Goal: Information Seeking & Learning: Learn about a topic

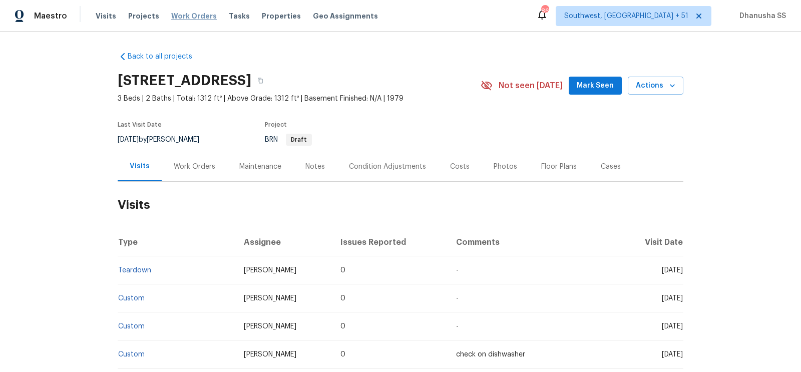
click at [189, 17] on span "Work Orders" at bounding box center [194, 16] width 46 height 10
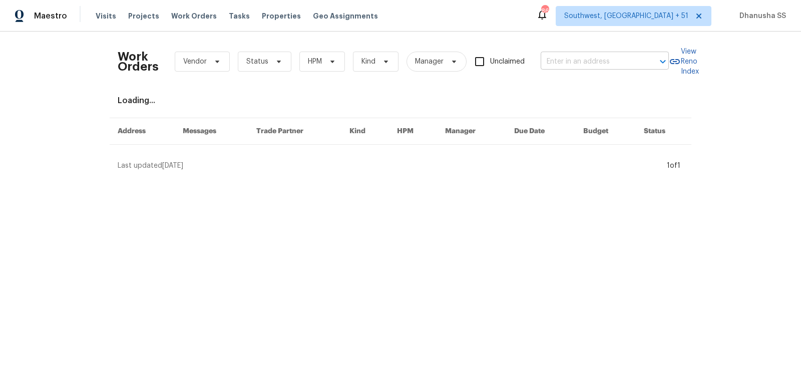
click at [617, 63] on input "text" at bounding box center [591, 62] width 100 height 16
paste input "[STREET_ADDRESS]"
type input "[STREET_ADDRESS]"
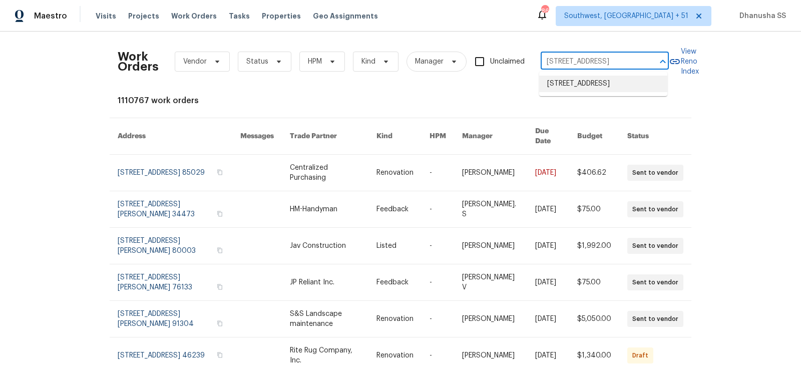
click at [596, 89] on li "[STREET_ADDRESS]" at bounding box center [603, 84] width 128 height 17
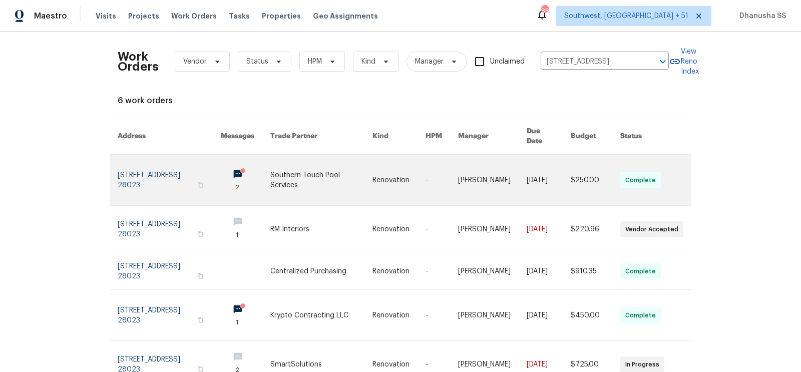
click at [407, 159] on link at bounding box center [399, 180] width 53 height 51
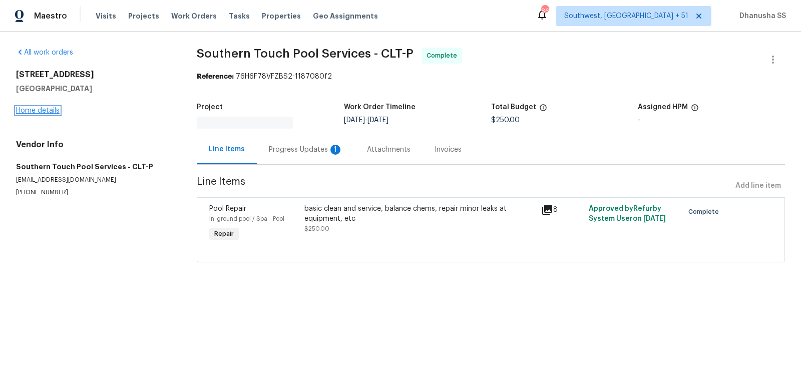
click at [36, 112] on link "Home details" at bounding box center [38, 110] width 44 height 7
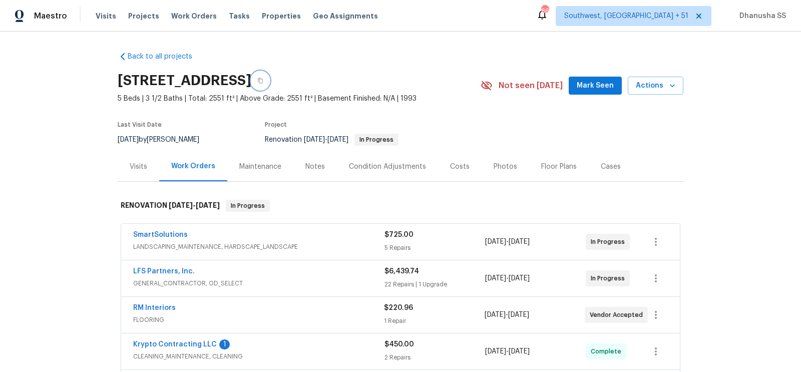
click at [263, 83] on icon "button" at bounding box center [260, 81] width 6 height 6
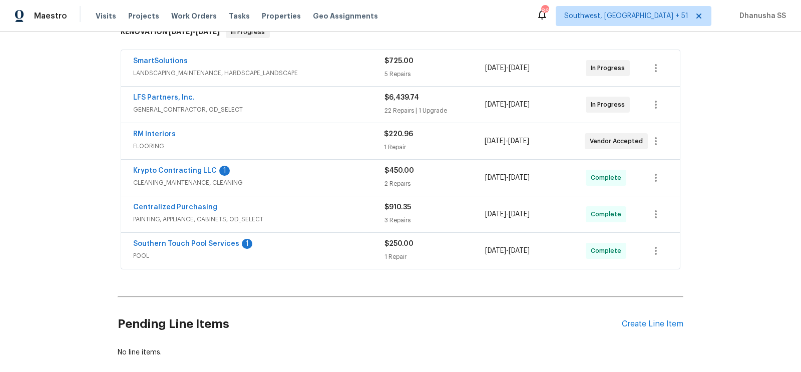
scroll to position [180, 0]
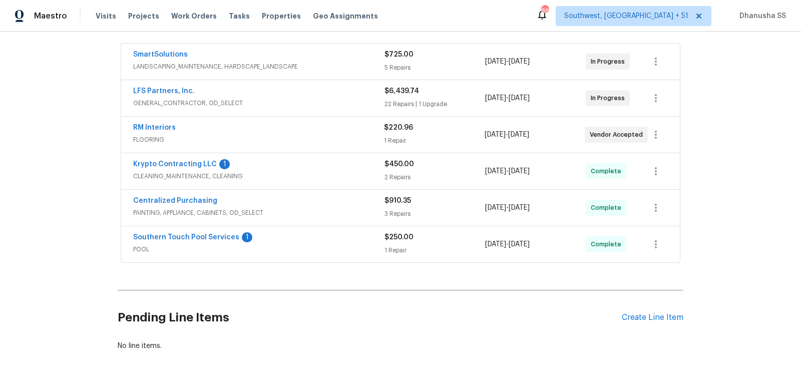
click at [319, 141] on span "FLOORING" at bounding box center [258, 140] width 251 height 10
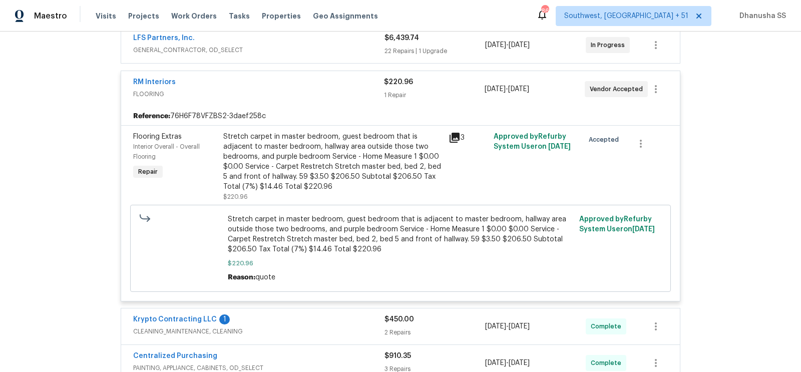
scroll to position [163, 0]
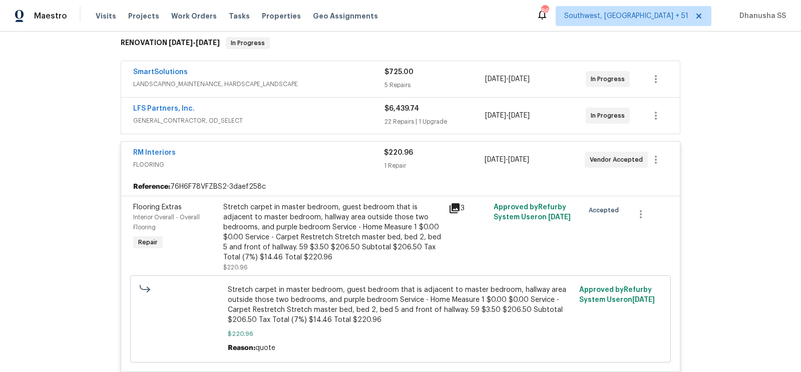
click at [318, 122] on span "GENERAL_CONTRACTOR, OD_SELECT" at bounding box center [258, 121] width 251 height 10
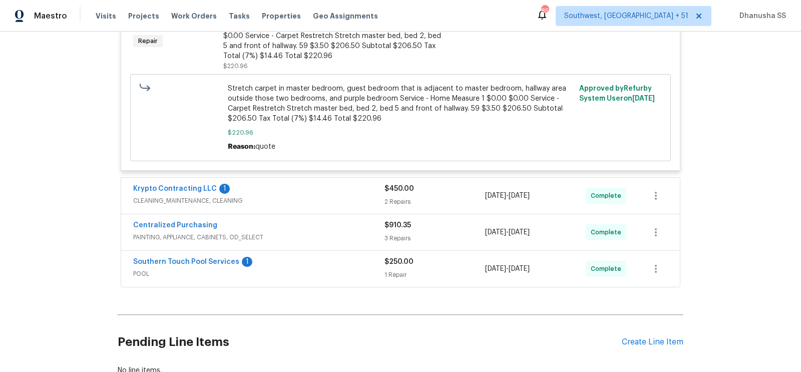
scroll to position [2215, 0]
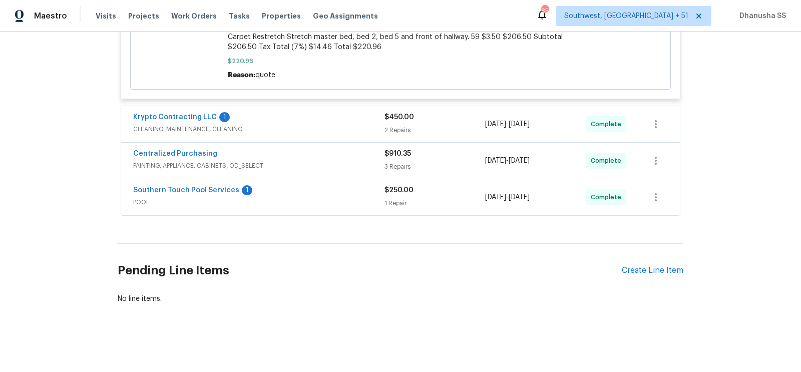
click at [329, 140] on div "Krypto Contracting LLC 1 CLEANING_MAINTENANCE, CLEANING $450.00 2 Repairs 8/13/…" at bounding box center [400, 124] width 559 height 36
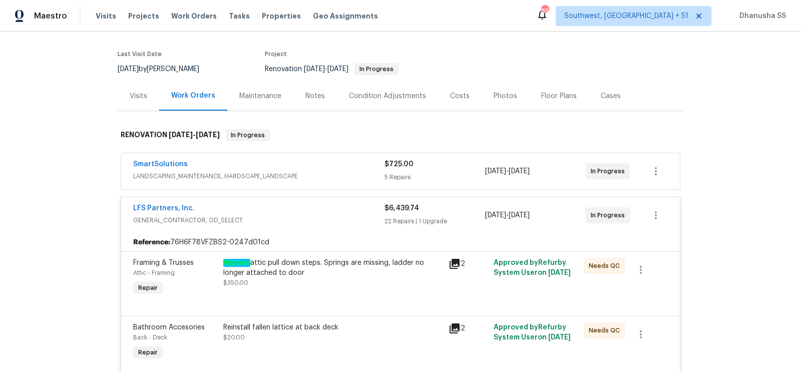
scroll to position [74, 0]
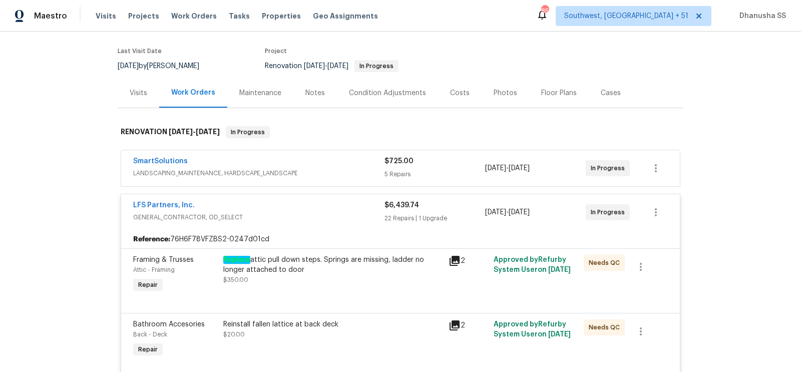
click at [346, 176] on span "LANDSCAPING_MAINTENANCE, HARDSCAPE_LANDSCAPE" at bounding box center [258, 173] width 251 height 10
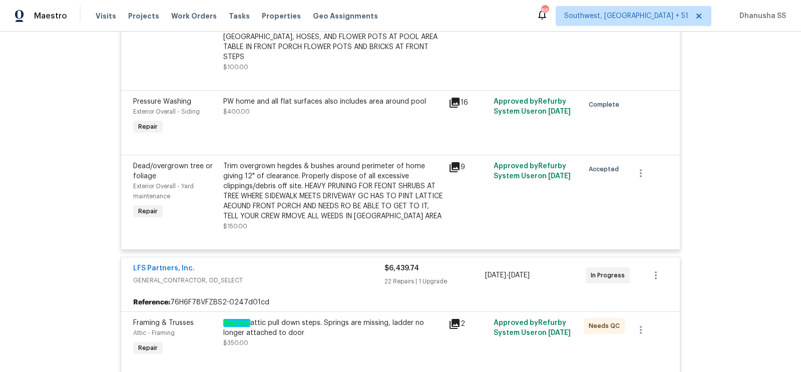
scroll to position [0, 0]
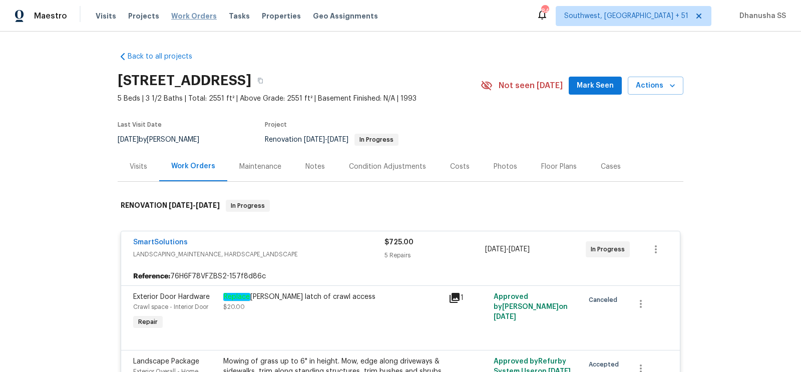
click at [177, 17] on span "Work Orders" at bounding box center [194, 16] width 46 height 10
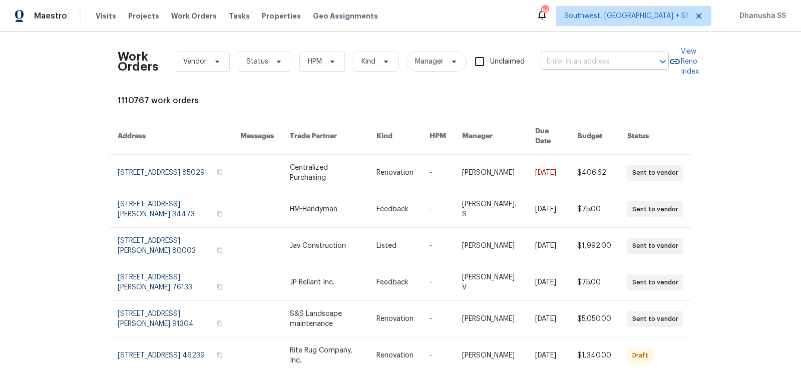
click at [570, 57] on input "text" at bounding box center [591, 62] width 100 height 16
paste input "109 Washington Dr, Ladson, SC 29456"
type input "109 Washington Dr, Ladson, SC 29456"
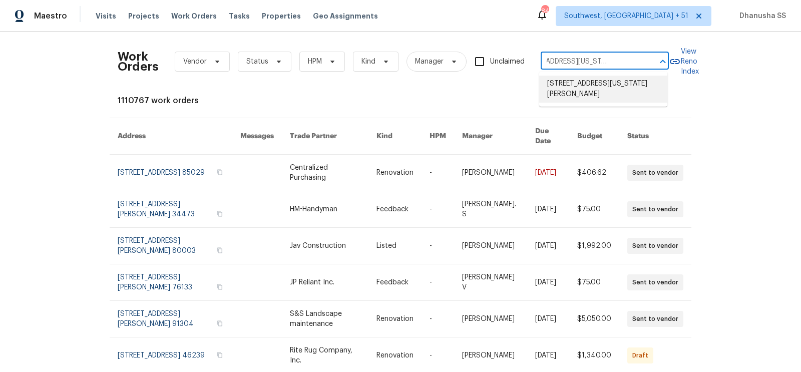
click at [572, 79] on li "109 Washington Dr, Ladson, SC 29456" at bounding box center [603, 89] width 128 height 27
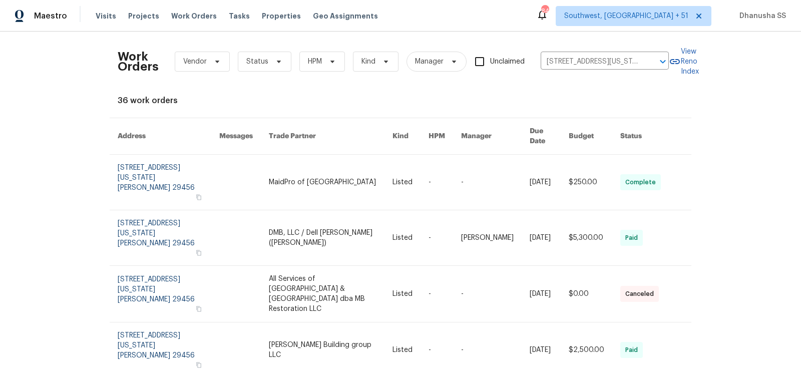
click at [385, 173] on link at bounding box center [331, 182] width 124 height 55
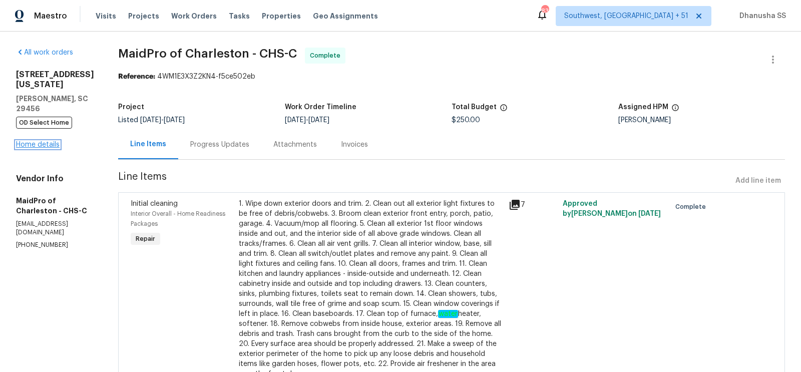
click at [40, 141] on link "Home details" at bounding box center [38, 144] width 44 height 7
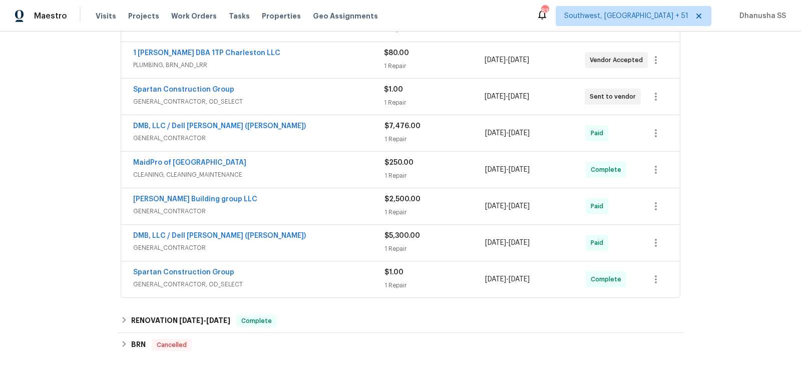
scroll to position [281, 0]
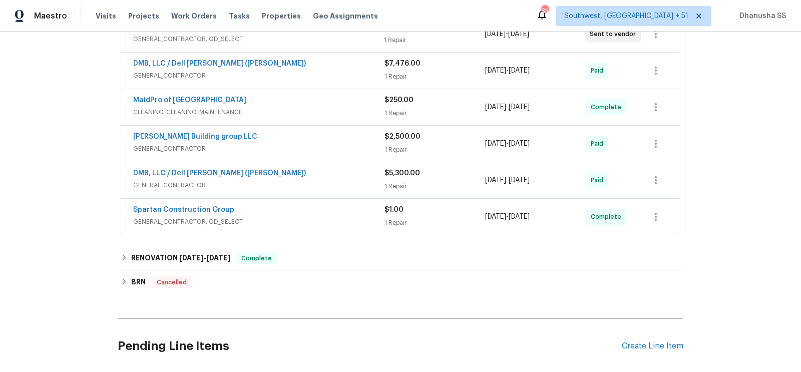
click at [347, 183] on span "GENERAL_CONTRACTOR" at bounding box center [258, 185] width 251 height 10
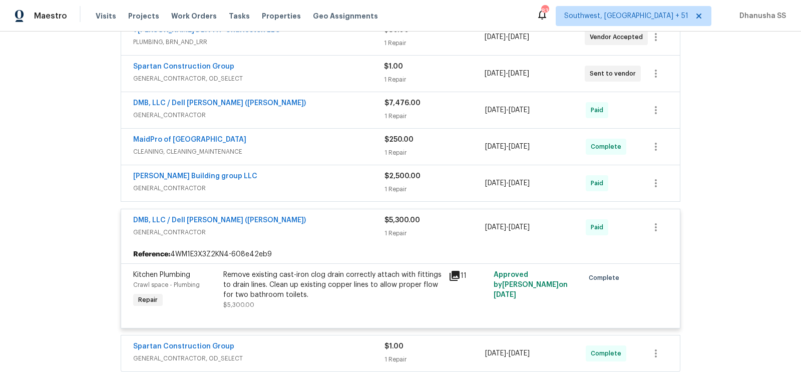
scroll to position [224, 0]
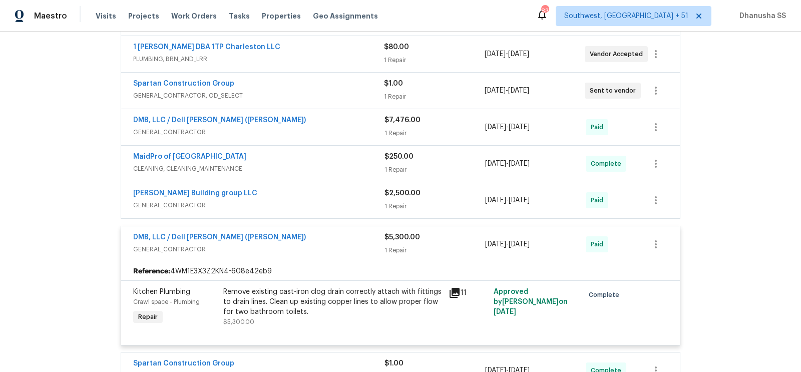
click at [342, 191] on div "Cobos Building group LLC" at bounding box center [258, 194] width 251 height 12
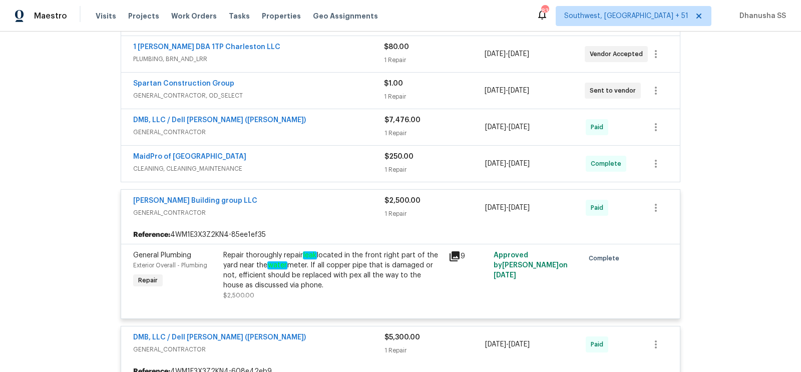
click at [341, 154] on div "MaidPro of Charleston" at bounding box center [258, 158] width 251 height 12
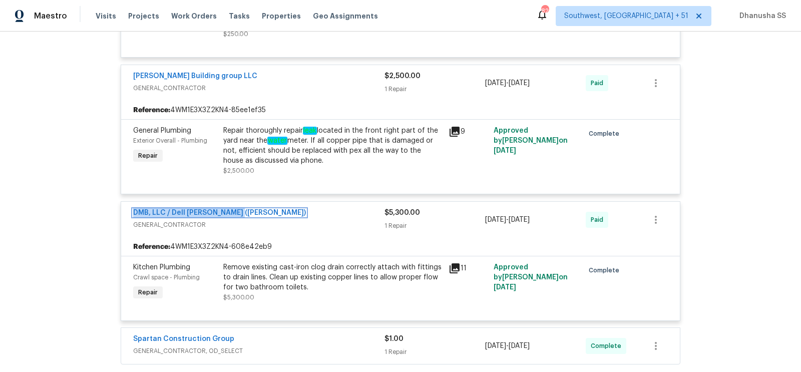
scroll to position [619, 0]
click at [305, 156] on div "Repair thoroughly repair leak located in the front right part of the yard near …" at bounding box center [332, 146] width 219 height 40
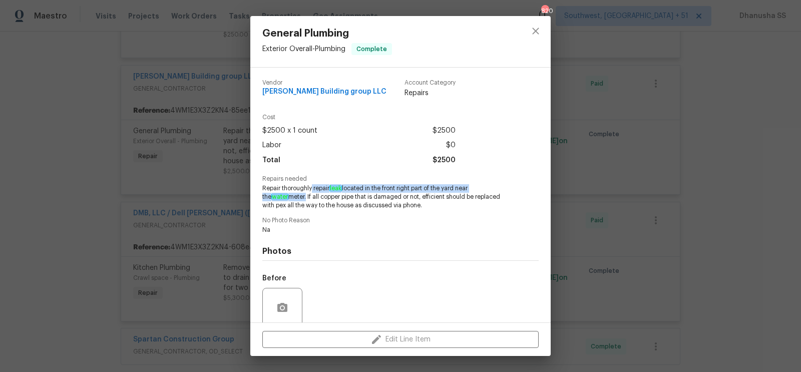
drag, startPoint x: 313, startPoint y: 188, endPoint x: 278, endPoint y: 198, distance: 36.5
click at [278, 198] on span "Repair thoroughly repair leak located in the front right part of the yard near …" at bounding box center [386, 196] width 249 height 25
copy span "repair leak located in the front right part of the yard near the water meter"
click at [540, 39] on button "close" at bounding box center [536, 31] width 24 height 24
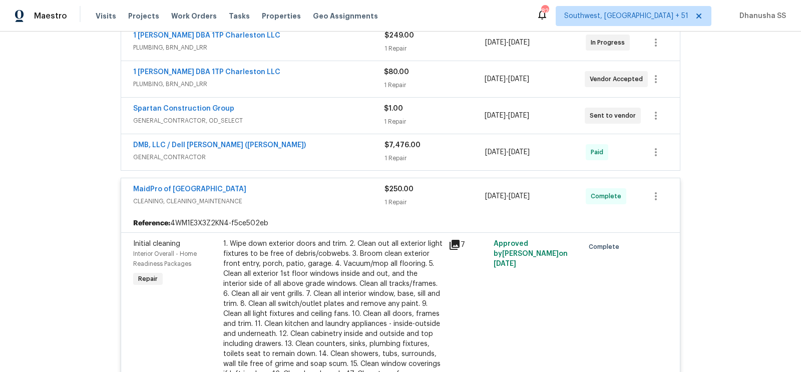
scroll to position [187, 0]
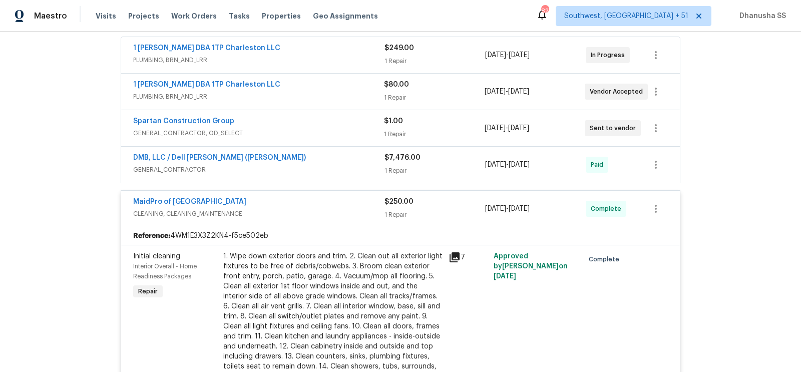
click at [326, 168] on span "GENERAL_CONTRACTOR" at bounding box center [258, 170] width 251 height 10
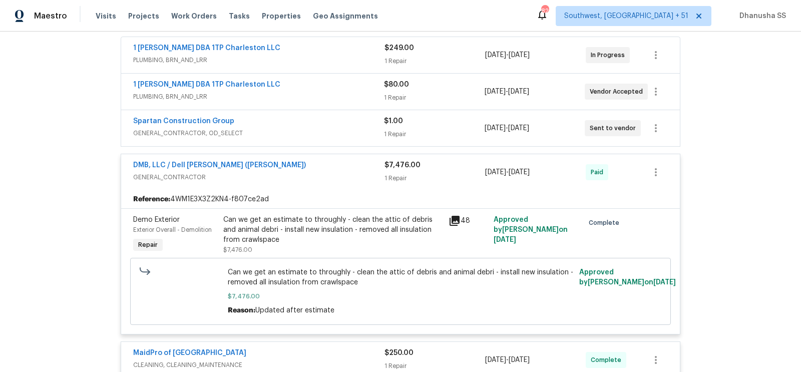
click at [314, 235] on div "Can we get an estimate to throughly - clean the attic of debris and animal debr…" at bounding box center [332, 230] width 219 height 30
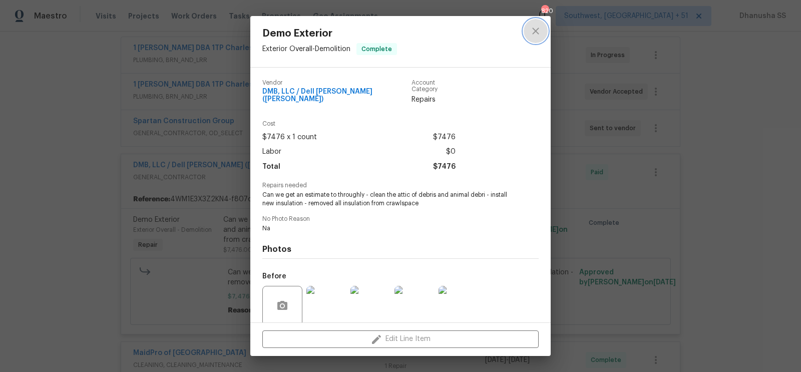
click at [543, 31] on button "close" at bounding box center [536, 31] width 24 height 24
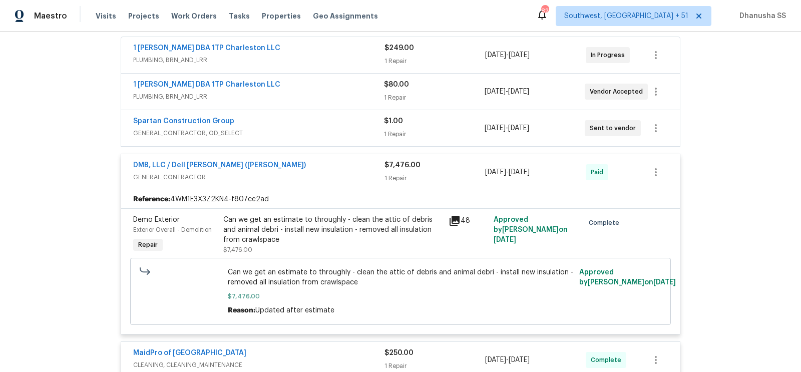
scroll to position [184, 0]
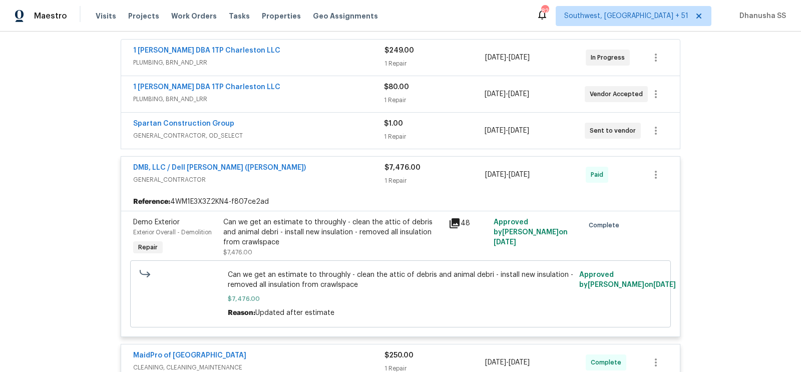
click at [361, 135] on span "GENERAL_CONTRACTOR, OD_SELECT" at bounding box center [258, 136] width 251 height 10
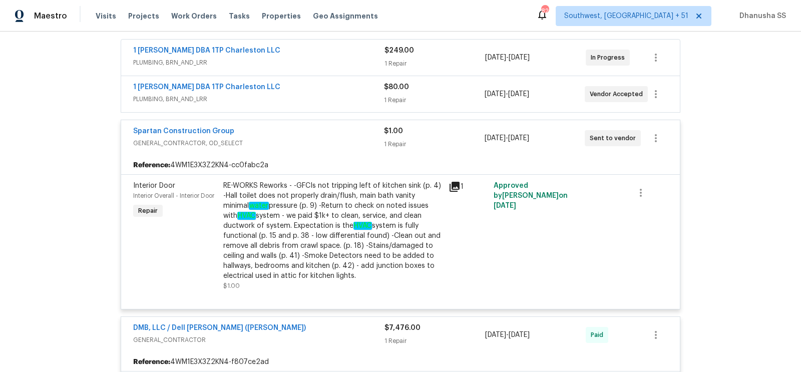
click at [295, 226] on div "RE-WORKS Reworks - -GFCIs not tripping left of kitchen sink (p. 4) -Hall toilet…" at bounding box center [332, 231] width 219 height 100
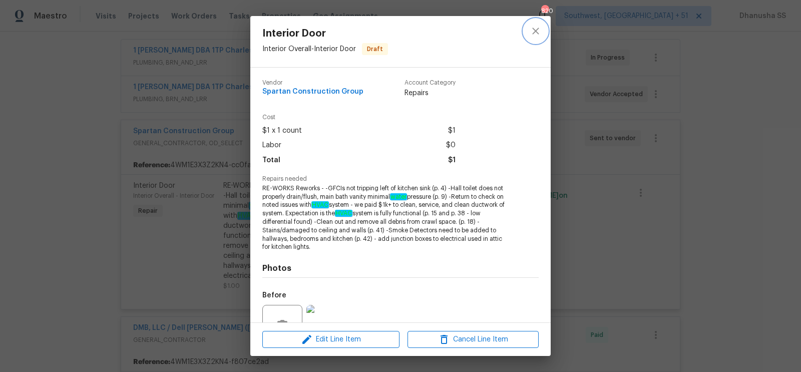
click at [539, 27] on icon "close" at bounding box center [536, 31] width 12 height 12
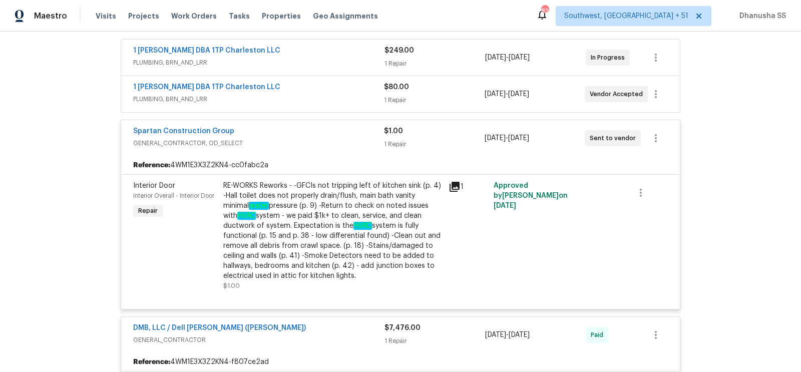
click at [332, 103] on div "1 Tom Plumber DBA 1TP Charleston LLC PLUMBING, BRN_AND_LRR" at bounding box center [258, 94] width 251 height 24
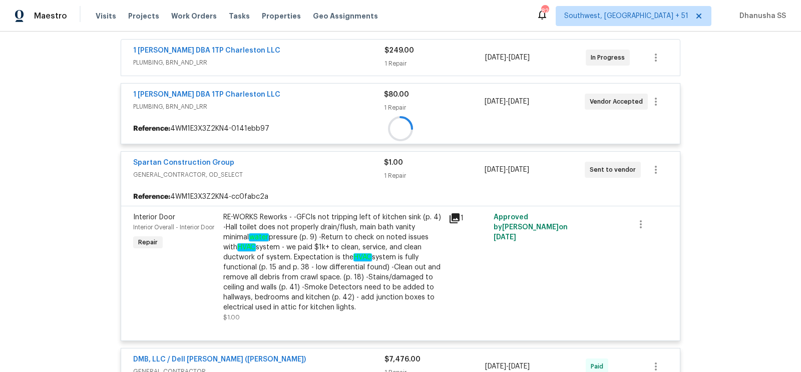
scroll to position [172, 0]
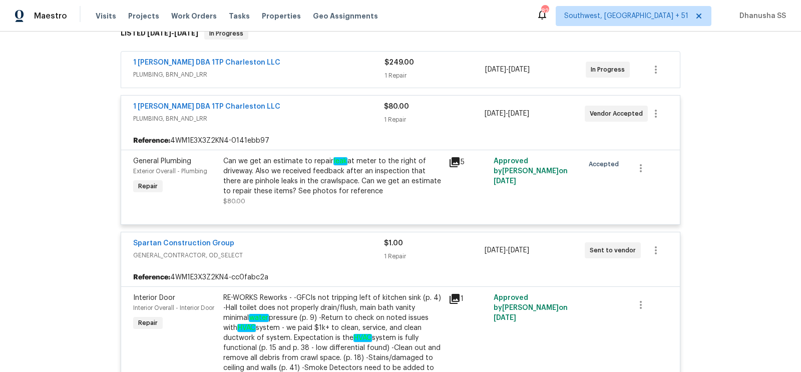
click at [345, 78] on span "PLUMBING, BRN_AND_LRR" at bounding box center [258, 75] width 251 height 10
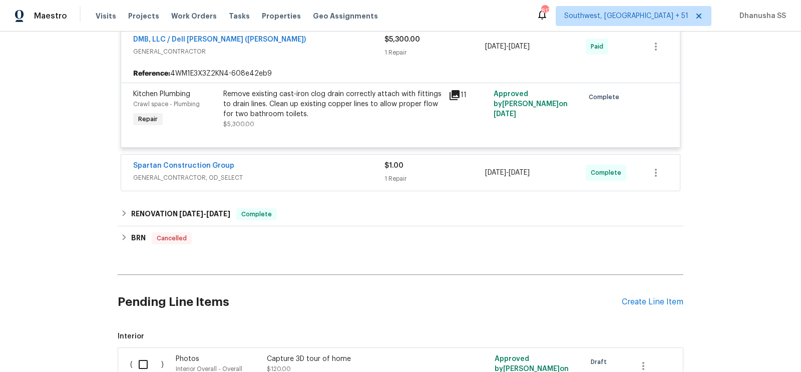
scroll to position [1451, 0]
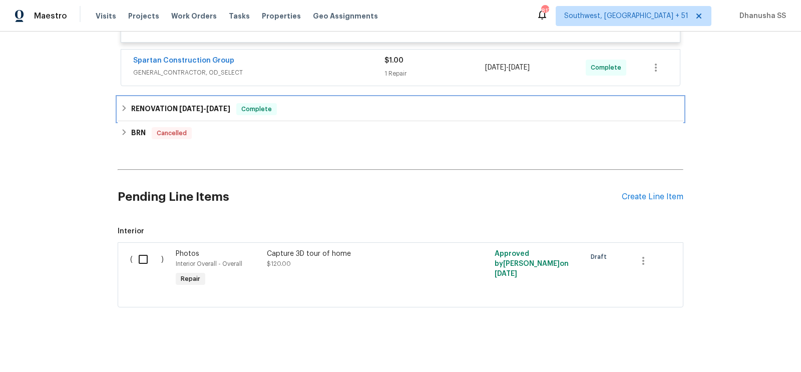
click at [155, 104] on h6 "RENOVATION 2/7/25 - 6/26/25" at bounding box center [180, 109] width 99 height 12
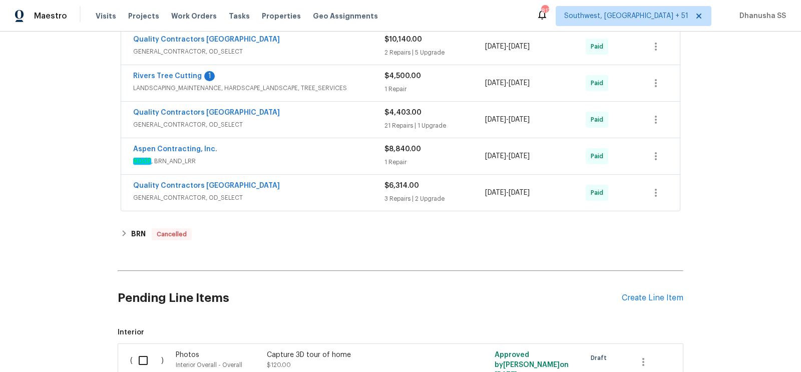
scroll to position [2178, 0]
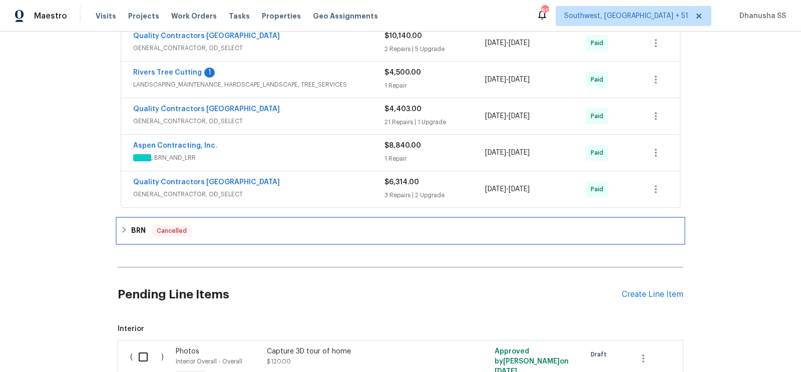
click at [170, 226] on span "Cancelled" at bounding box center [172, 231] width 38 height 10
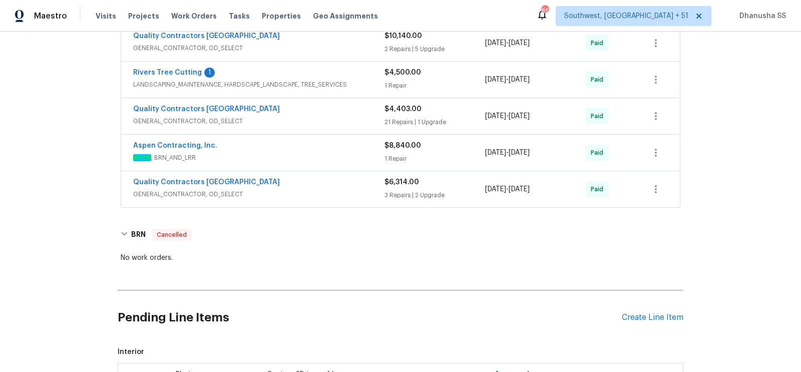
click at [286, 189] on div "Quality Contractors NC GENERAL_CONTRACTOR, OD_SELECT $6,314.00 3 Repairs | 2 Up…" at bounding box center [400, 189] width 559 height 36
click at [314, 189] on span "GENERAL_CONTRACTOR, OD_SELECT" at bounding box center [258, 194] width 251 height 10
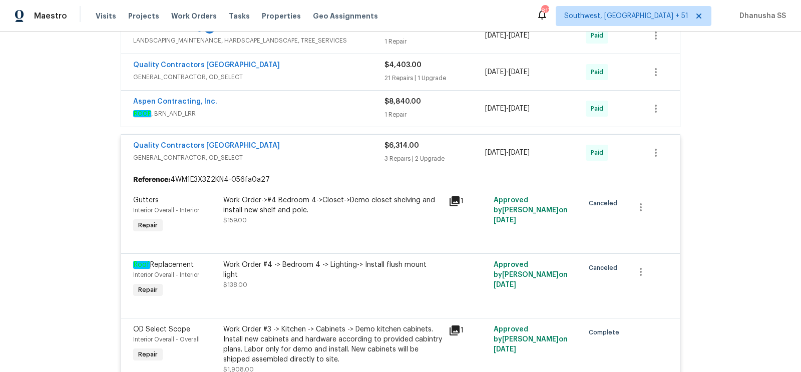
scroll to position [2201, 0]
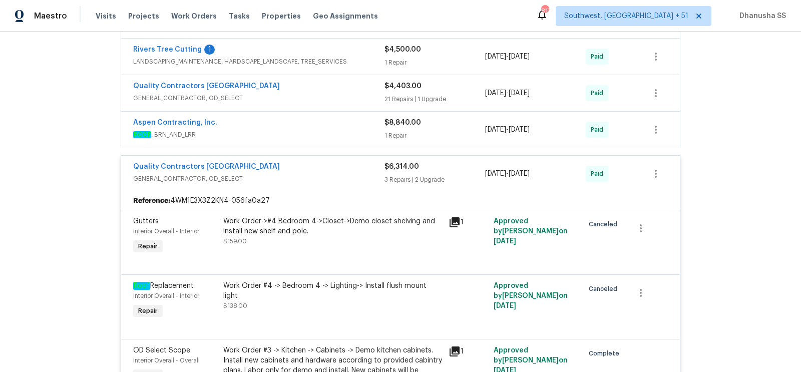
click at [358, 172] on div "Quality Contractors NC GENERAL_CONTRACTOR, OD_SELECT" at bounding box center [258, 174] width 251 height 24
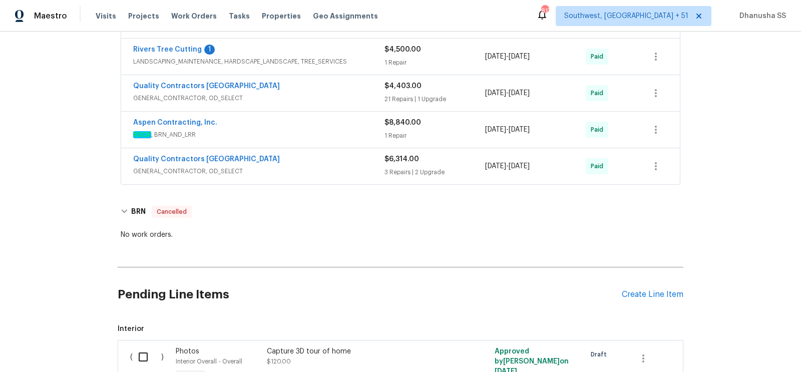
click at [344, 118] on div "Aspen Contracting, Inc." at bounding box center [258, 124] width 251 height 12
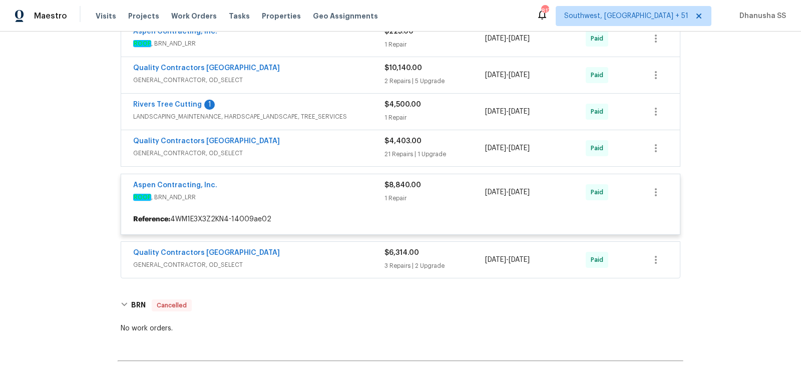
scroll to position [2137, 0]
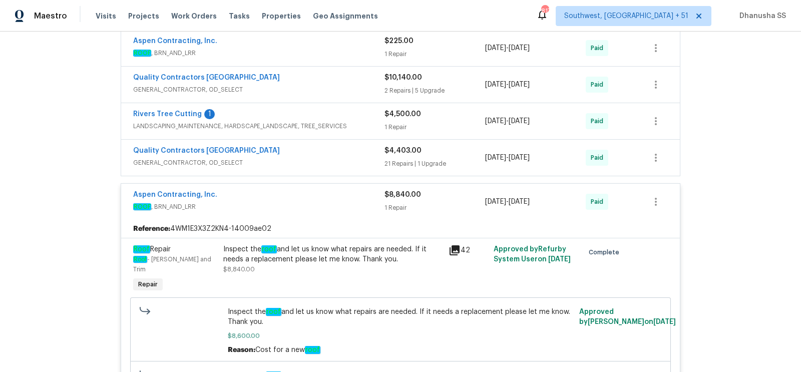
click at [342, 146] on div "Quality Contractors NC" at bounding box center [258, 152] width 251 height 12
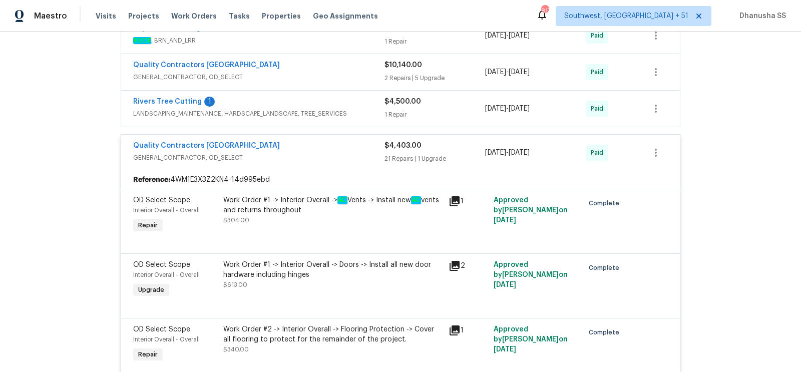
scroll to position [1918, 0]
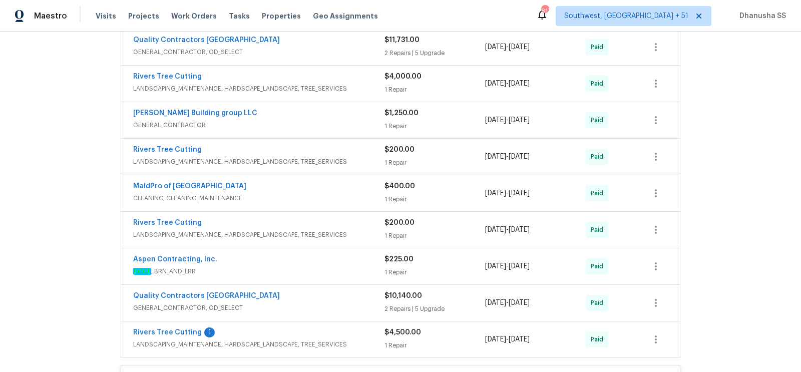
click at [363, 327] on div "Rivers Tree Cutting 1" at bounding box center [258, 333] width 251 height 12
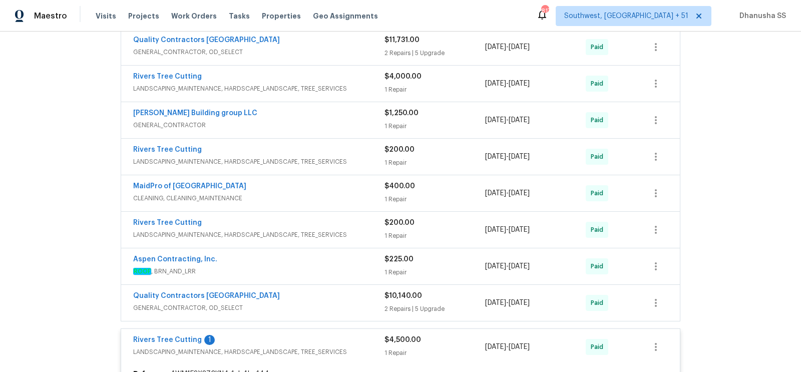
click at [358, 291] on div "Quality Contractors NC" at bounding box center [258, 297] width 251 height 12
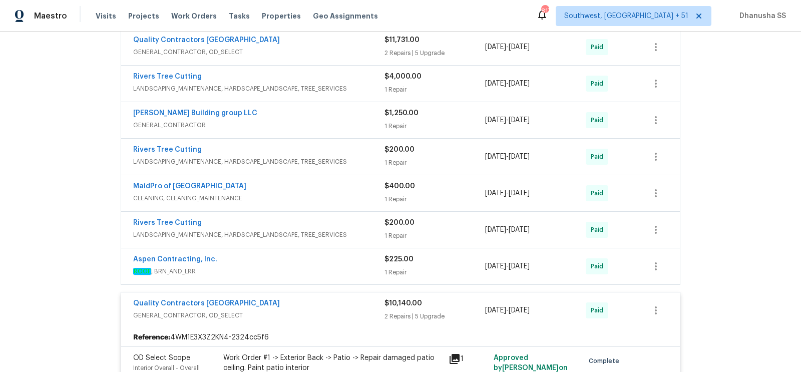
click at [359, 254] on div "Aspen Contracting, Inc." at bounding box center [258, 260] width 251 height 12
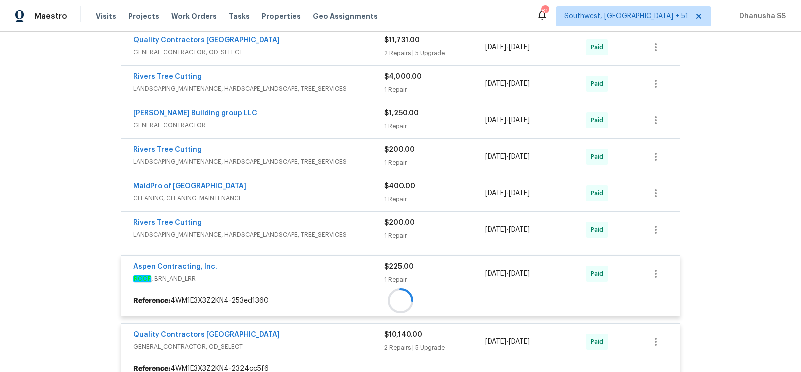
click at [352, 292] on div at bounding box center [400, 301] width 559 height 18
click at [352, 218] on div "Rivers Tree Cutting" at bounding box center [258, 224] width 251 height 12
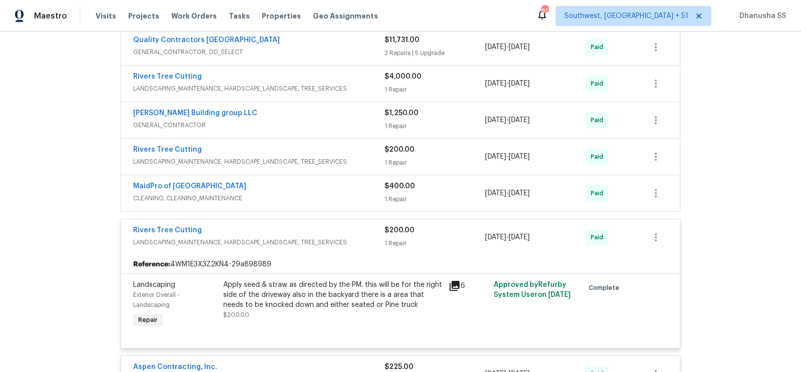
click at [347, 193] on span "CLEANING, CLEANING_MAINTENANCE" at bounding box center [258, 198] width 251 height 10
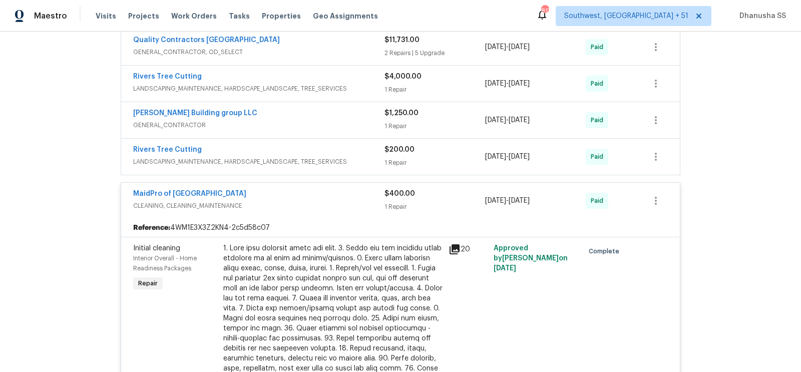
click at [356, 146] on div "Rivers Tree Cutting" at bounding box center [258, 151] width 251 height 12
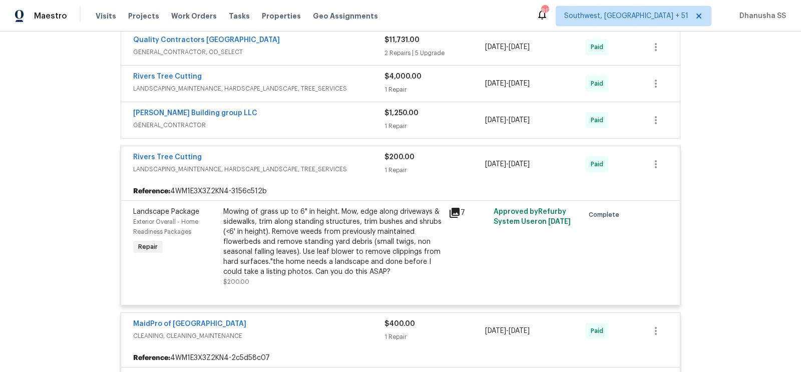
click at [351, 120] on span "GENERAL_CONTRACTOR" at bounding box center [258, 125] width 251 height 10
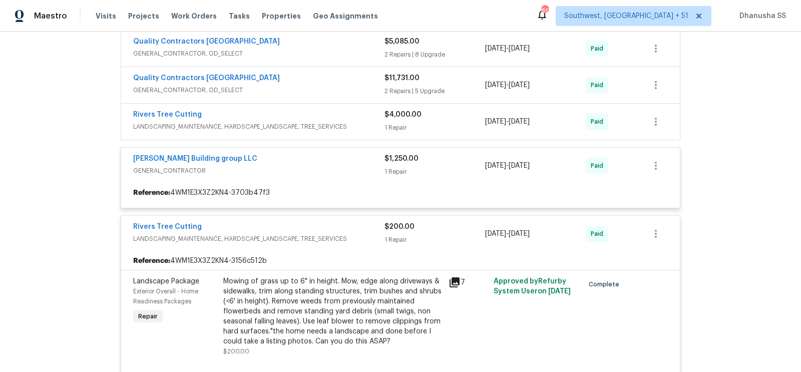
scroll to position [1872, 0]
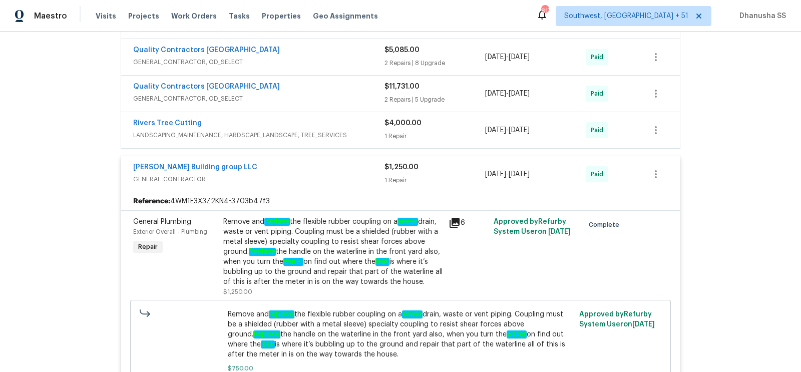
click at [351, 130] on span "LANDSCAPING_MAINTENANCE, HARDSCAPE_LANDSCAPE, TREE_SERVICES" at bounding box center [258, 135] width 251 height 10
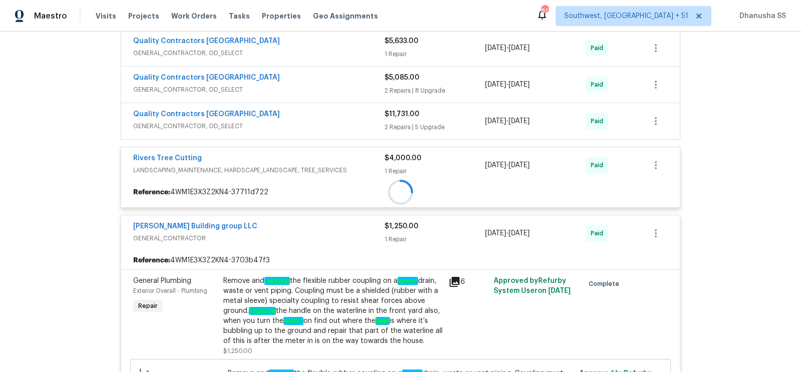
scroll to position [1831, 0]
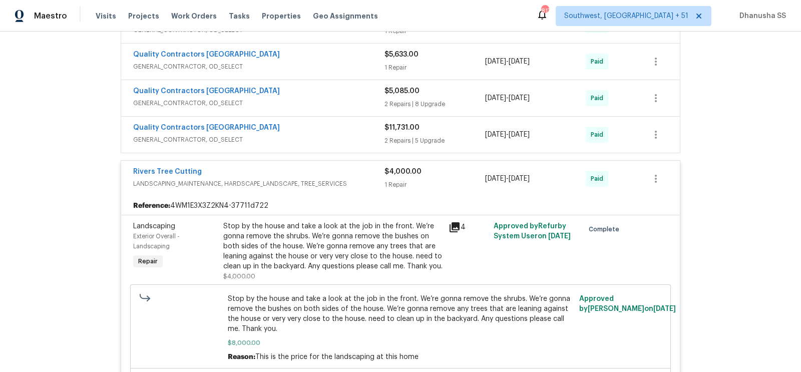
click at [349, 123] on div "Quality Contractors NC" at bounding box center [258, 129] width 251 height 12
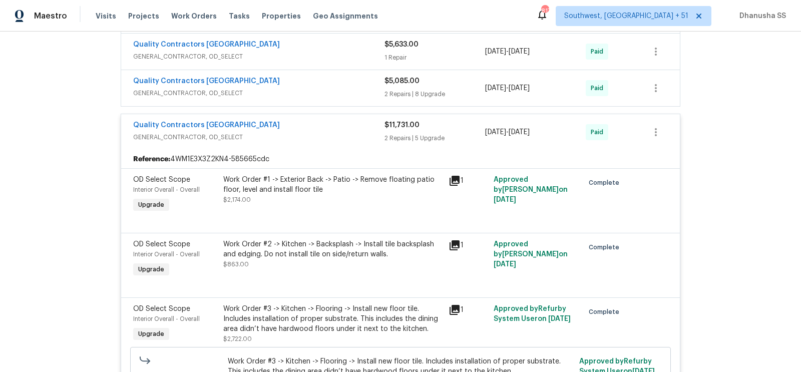
scroll to position [1786, 0]
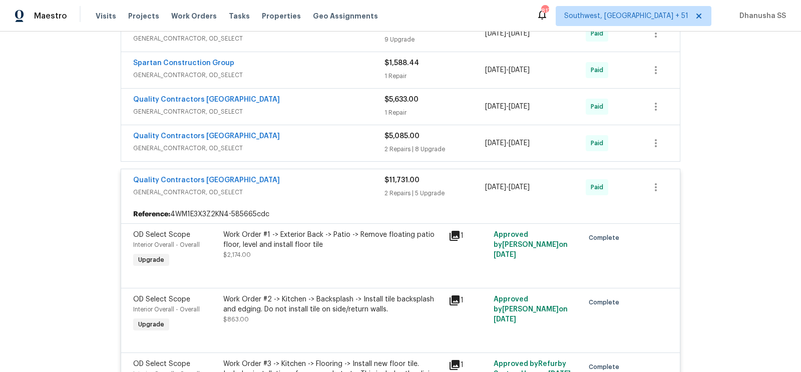
click at [347, 133] on div "Quality Contractors NC" at bounding box center [258, 137] width 251 height 12
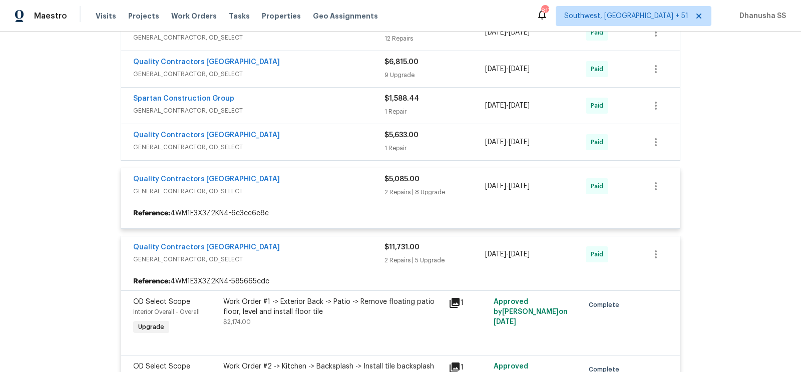
scroll to position [1747, 0]
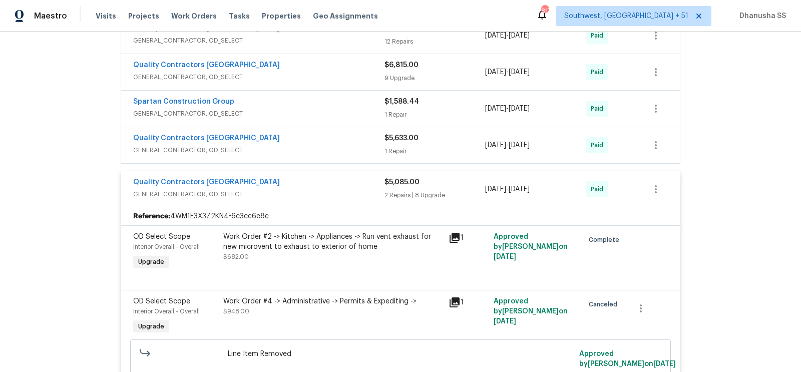
click at [348, 145] on span "GENERAL_CONTRACTOR, OD_SELECT" at bounding box center [258, 150] width 251 height 10
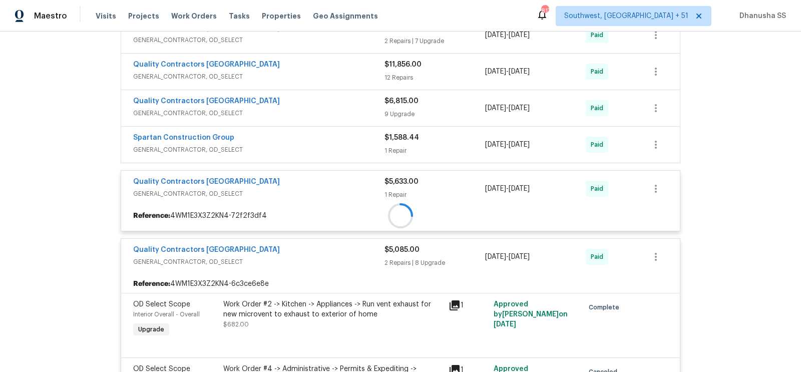
scroll to position [1706, 0]
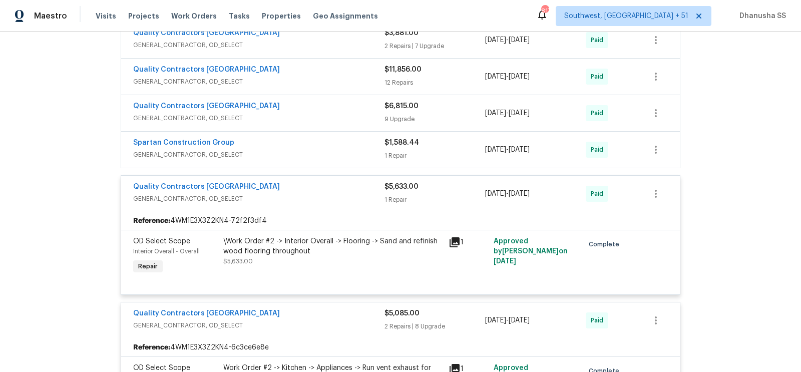
click at [346, 150] on span "GENERAL_CONTRACTOR, OD_SELECT" at bounding box center [258, 155] width 251 height 10
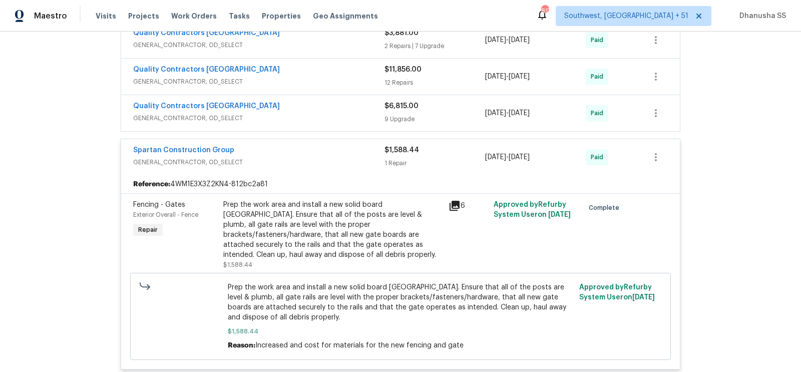
click at [349, 113] on span "GENERAL_CONTRACTOR, OD_SELECT" at bounding box center [258, 118] width 251 height 10
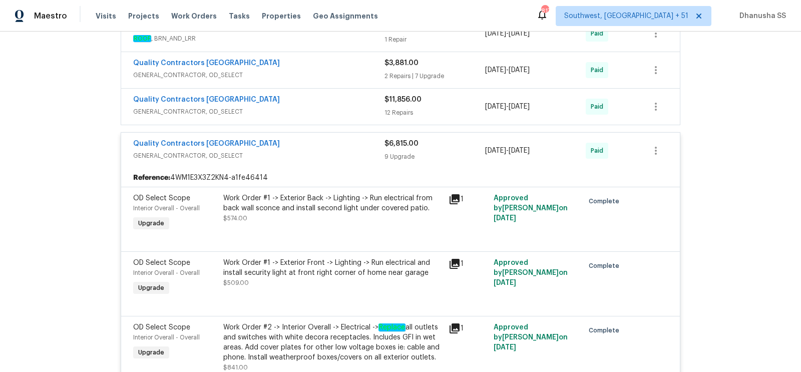
click at [363, 99] on div "Quality Contractors NC" at bounding box center [258, 101] width 251 height 12
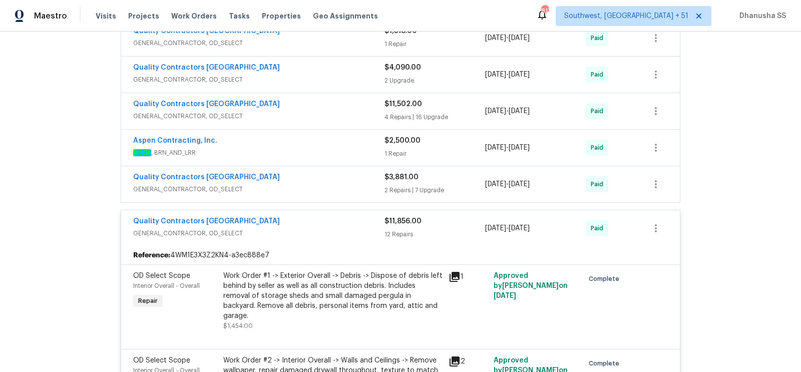
scroll to position [1538, 0]
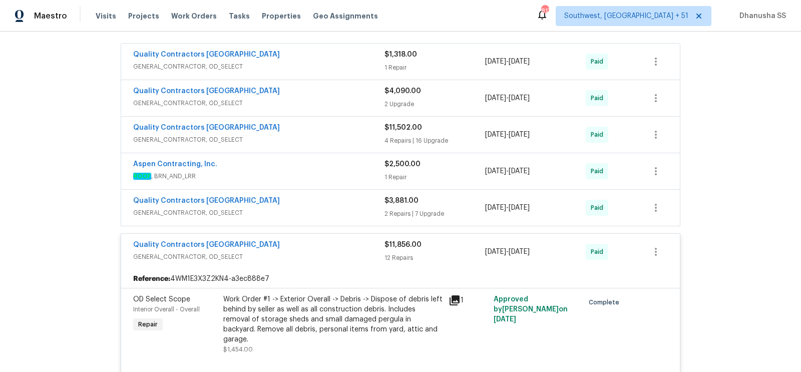
click at [351, 210] on span "GENERAL_CONTRACTOR, OD_SELECT" at bounding box center [258, 213] width 251 height 10
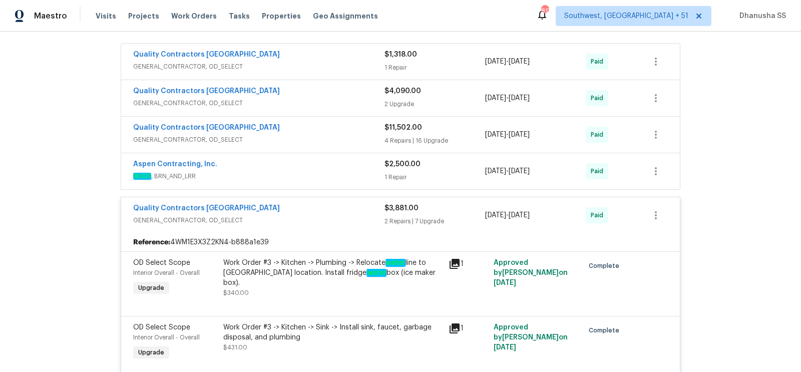
click at [352, 178] on div "Aspen Contracting, Inc. ROOF , BRN_AND_LRR" at bounding box center [258, 171] width 251 height 24
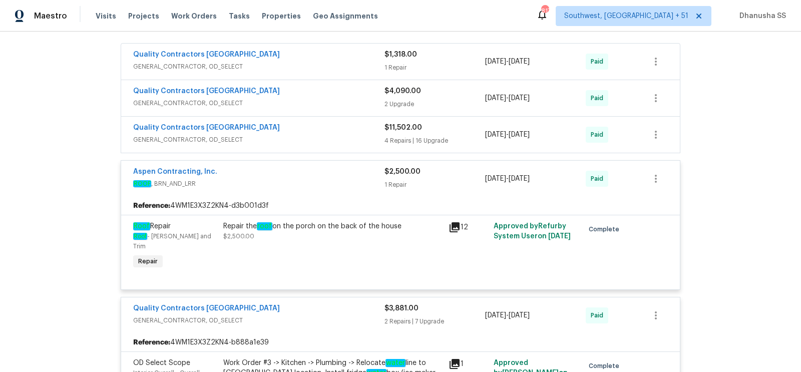
click at [342, 141] on div "Quality Contractors NC GENERAL_CONTRACTOR, OD_SELECT" at bounding box center [258, 135] width 251 height 24
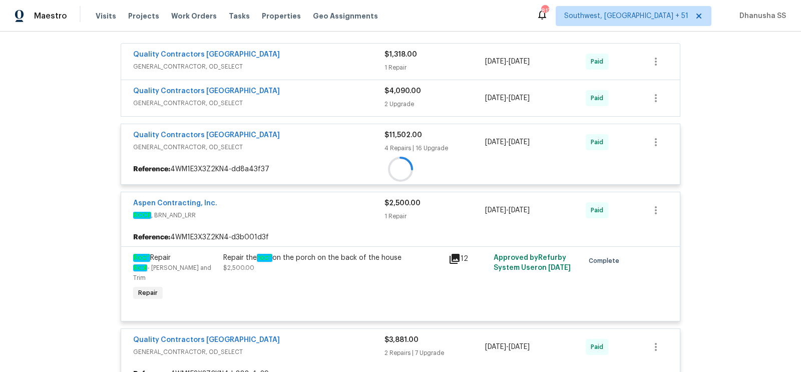
click at [340, 160] on div at bounding box center [400, 169] width 559 height 18
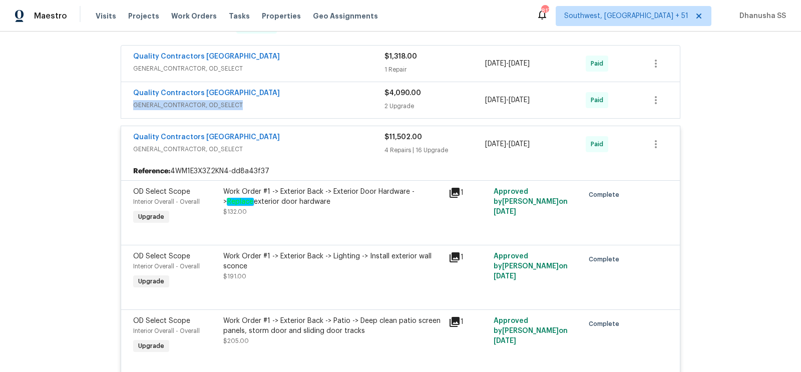
click at [342, 100] on span "GENERAL_CONTRACTOR, OD_SELECT" at bounding box center [258, 105] width 251 height 10
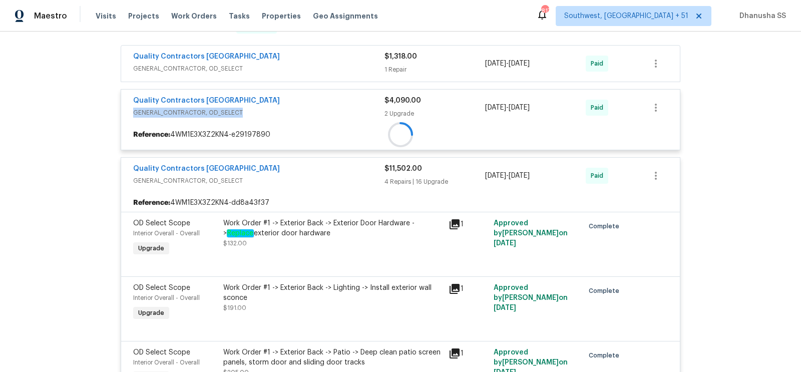
click at [344, 126] on div at bounding box center [400, 135] width 559 height 18
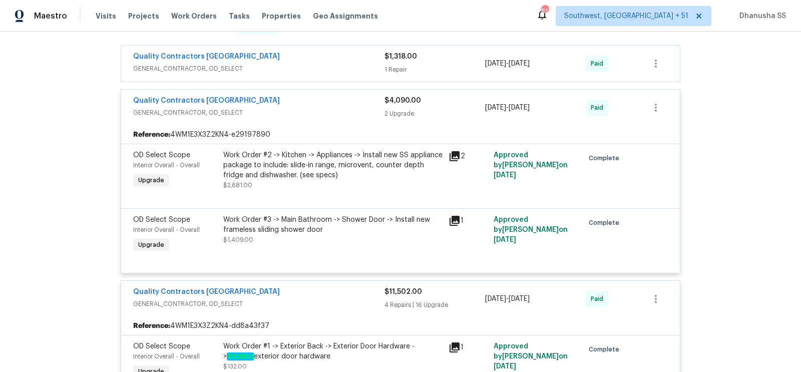
click at [329, 74] on div "Quality Contractors NC GENERAL_CONTRACTOR, OD_SELECT $1,318.00 1 Repair 3/3/202…" at bounding box center [400, 64] width 559 height 36
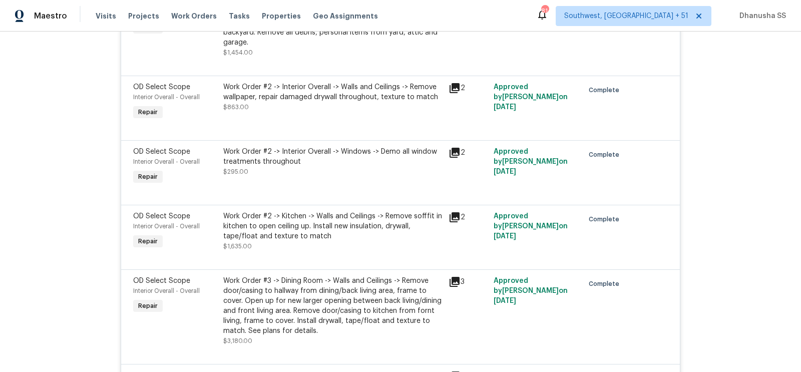
scroll to position [615, 0]
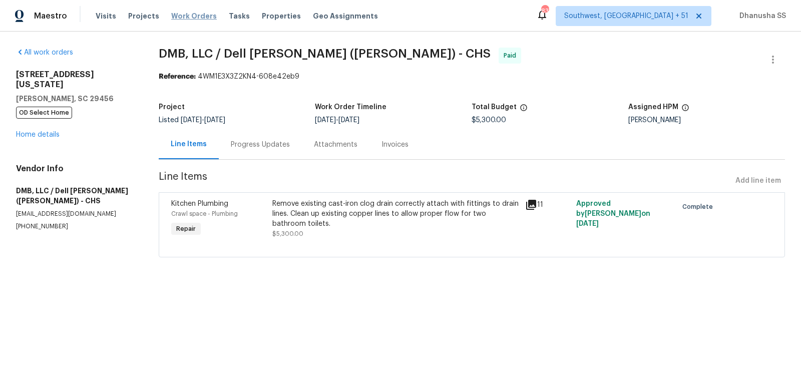
click at [190, 18] on span "Work Orders" at bounding box center [194, 16] width 46 height 10
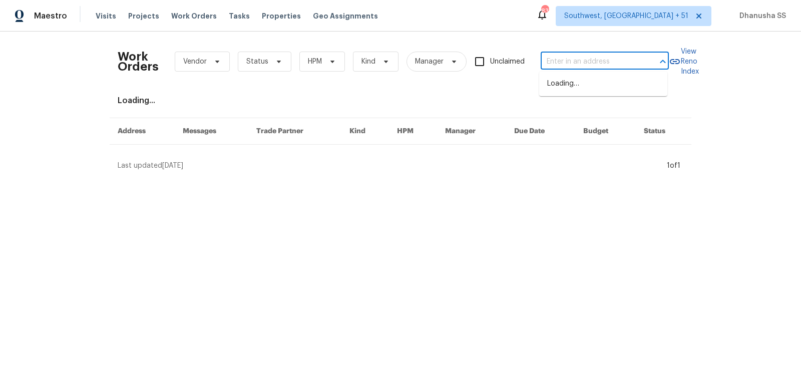
click at [566, 64] on input "text" at bounding box center [591, 62] width 100 height 16
paste input "211 Pinehurst Dr, Columbia, TN 38401"
type input "211 Pinehurst Dr, Columbia, TN 38401"
click at [586, 92] on li "211 Pinehurst Dr, Columbia, TN 38401" at bounding box center [603, 84] width 128 height 17
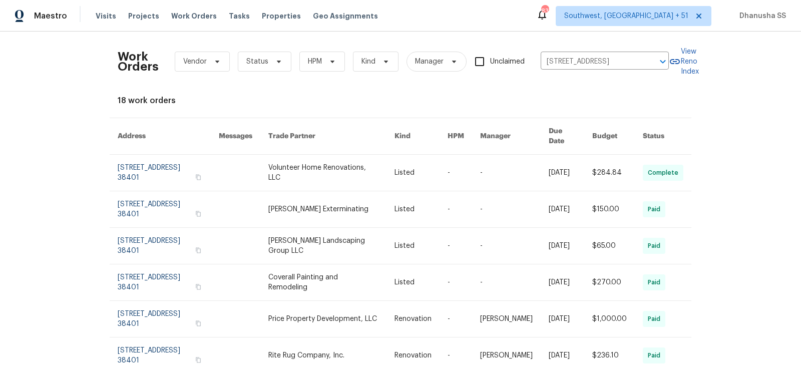
click at [394, 166] on link at bounding box center [331, 173] width 126 height 36
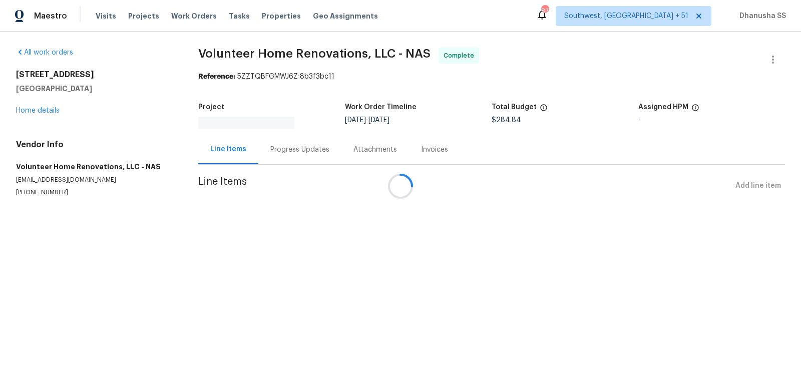
click at [34, 113] on div at bounding box center [400, 186] width 801 height 372
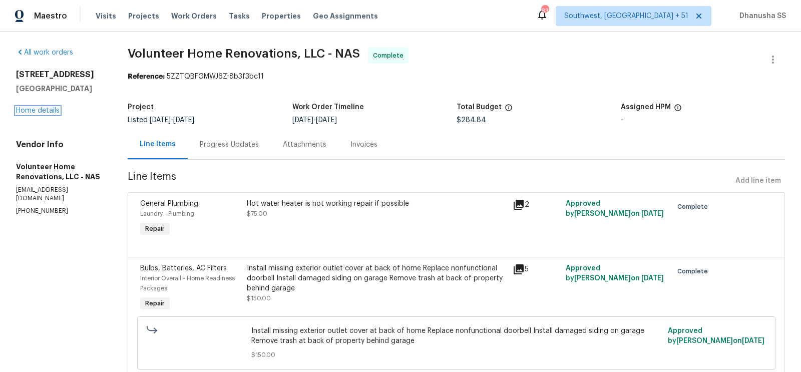
click at [34, 113] on link "Home details" at bounding box center [38, 110] width 44 height 7
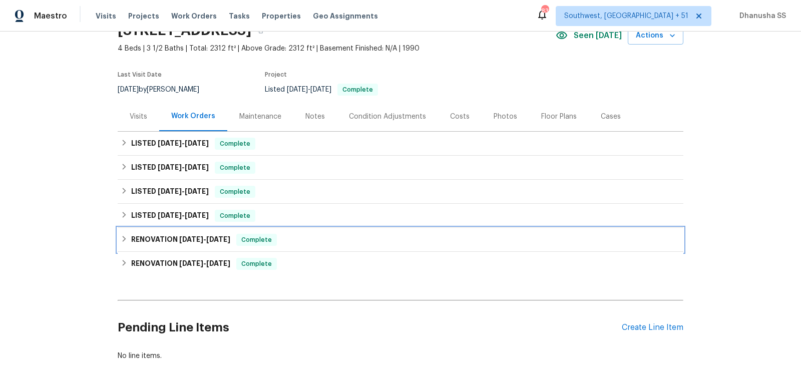
click at [313, 239] on div "RENOVATION 6/5/25 - 6/5/25 Complete" at bounding box center [401, 240] width 560 height 12
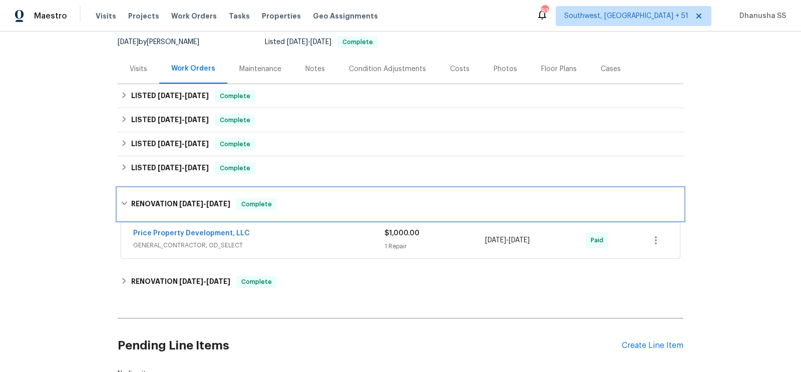
scroll to position [106, 0]
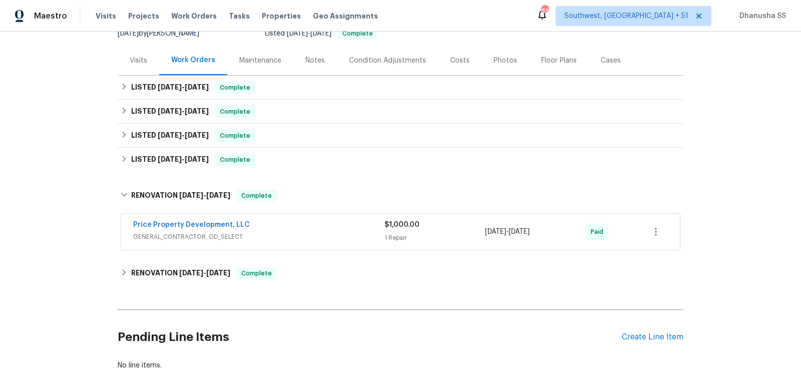
click at [333, 225] on div "Price Property Development, LLC" at bounding box center [258, 226] width 251 height 12
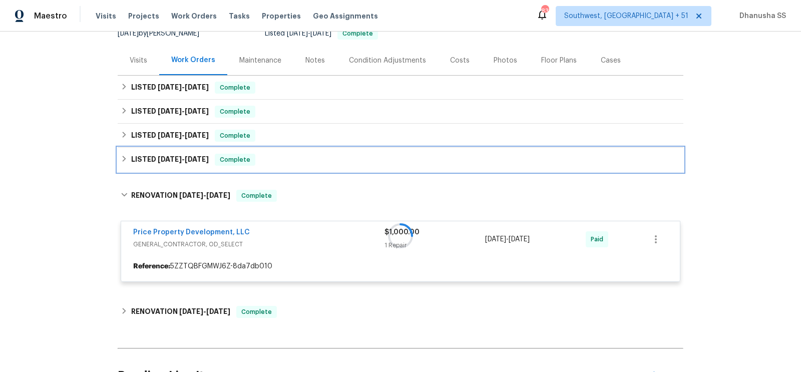
click at [294, 157] on div "LISTED 6/12/25 - 6/16/25 Complete" at bounding box center [401, 160] width 560 height 12
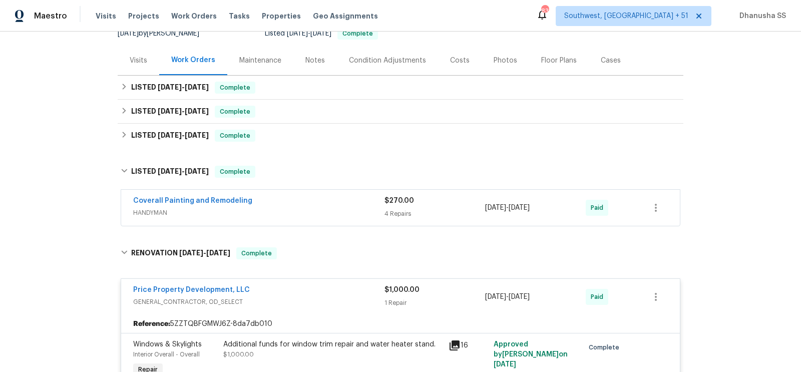
click at [352, 208] on span "HANDYMAN" at bounding box center [258, 213] width 251 height 10
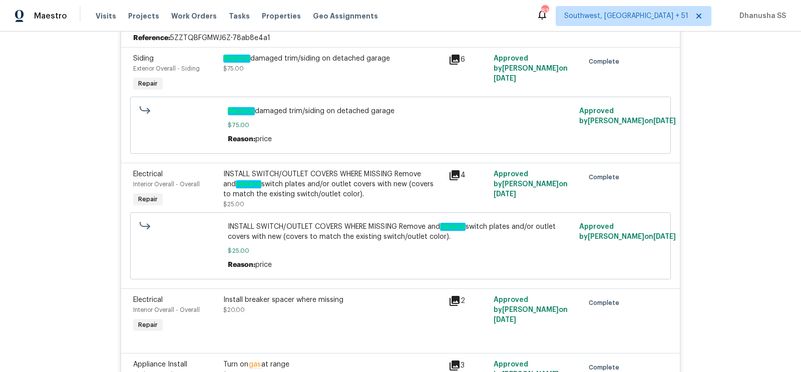
scroll to position [84, 0]
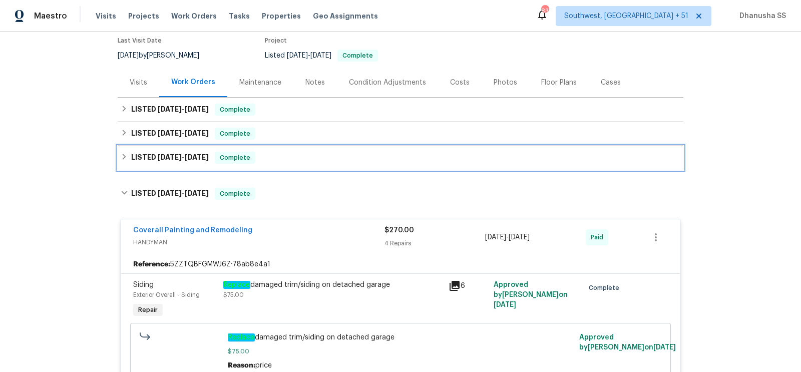
click at [294, 166] on div "LISTED 6/12/25 - 6/16/25 Complete" at bounding box center [401, 158] width 566 height 24
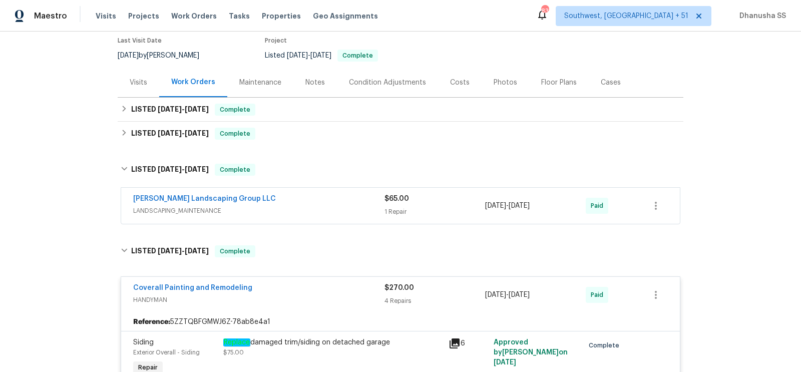
click at [316, 203] on div "Sandoval Landscaping Group LLC" at bounding box center [258, 200] width 251 height 12
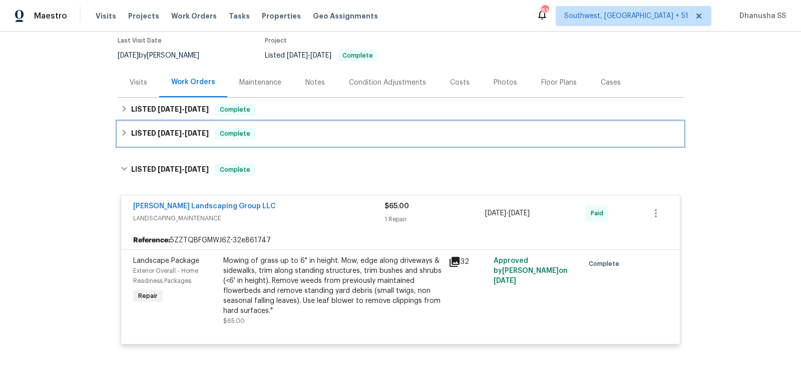
click at [294, 135] on div "LISTED 6/12/25 - 6/15/25 Complete" at bounding box center [401, 134] width 560 height 12
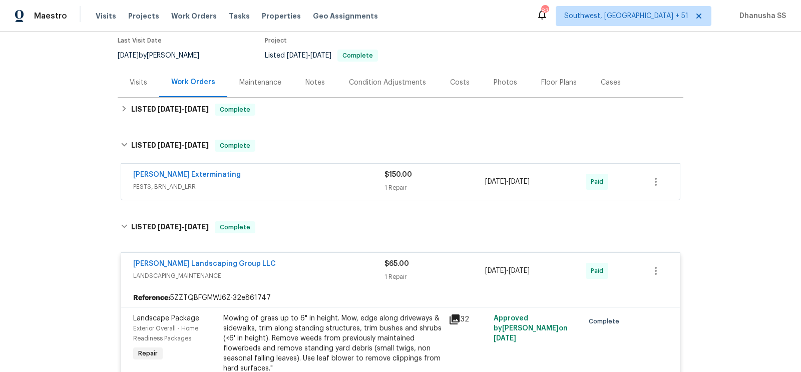
click at [325, 178] on div "Belle Meade Exterminating" at bounding box center [258, 176] width 251 height 12
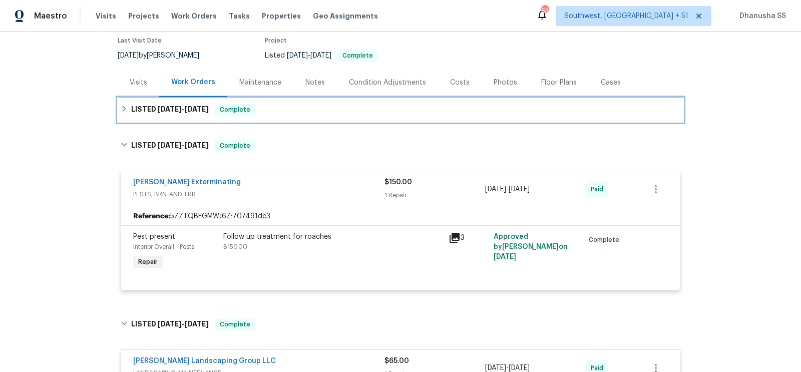
click at [295, 105] on div "LISTED 8/12/25 - 8/14/25 Complete" at bounding box center [401, 110] width 560 height 12
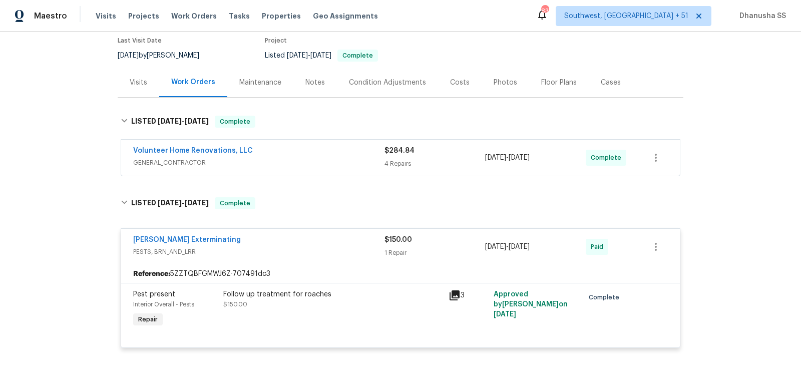
click at [325, 158] on span "GENERAL_CONTRACTOR" at bounding box center [258, 163] width 251 height 10
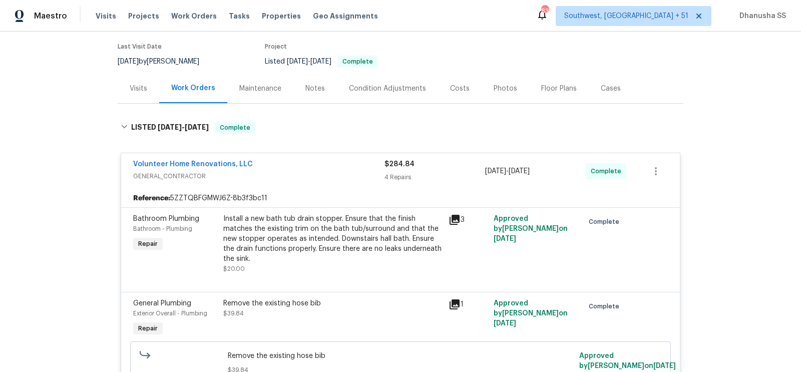
scroll to position [0, 0]
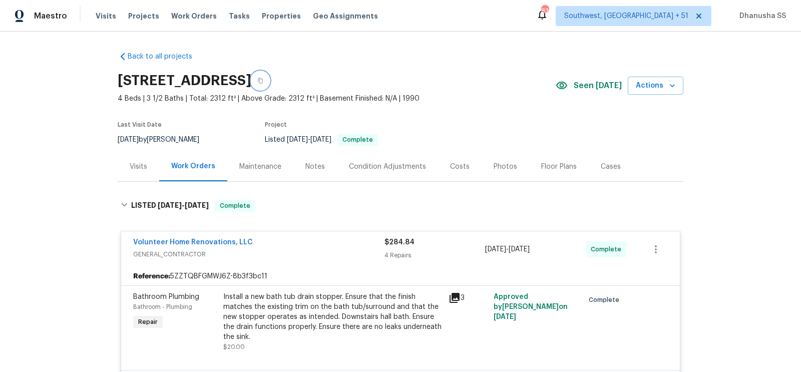
click at [269, 85] on button "button" at bounding box center [260, 81] width 18 height 18
click at [187, 17] on span "Work Orders" at bounding box center [194, 16] width 46 height 10
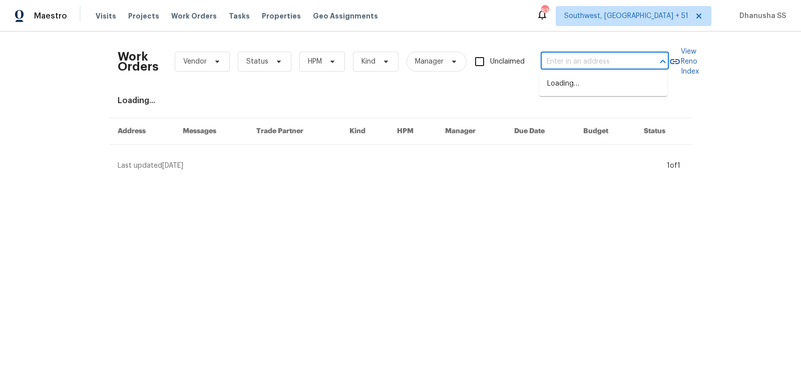
click at [582, 69] on input "text" at bounding box center [591, 62] width 100 height 16
paste input "2889 Sharpie Dr, Clarksville, TN 37040"
type input "2889 Sharpie Dr, Clarksville, TN 37040"
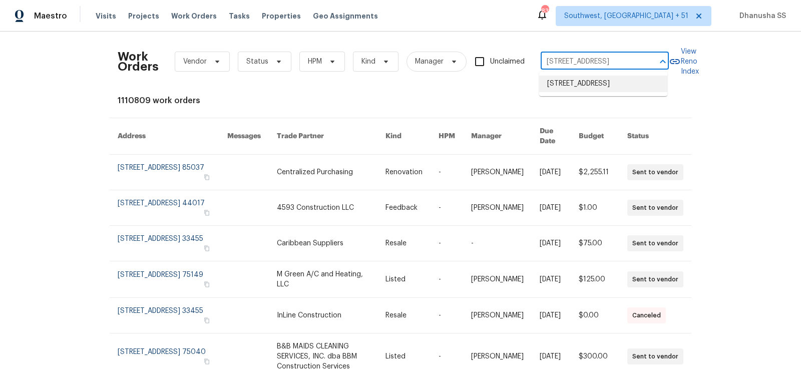
click at [594, 92] on li "2889 Sharpie Dr, Clarksville, TN 37040" at bounding box center [603, 84] width 128 height 17
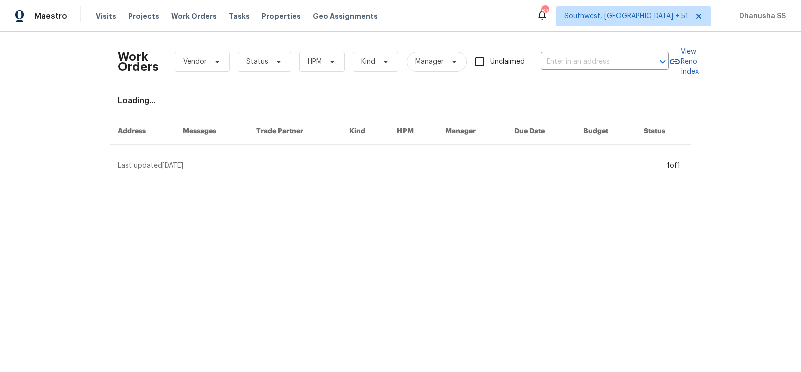
type input "2889 Sharpie Dr, Clarksville, TN 37040"
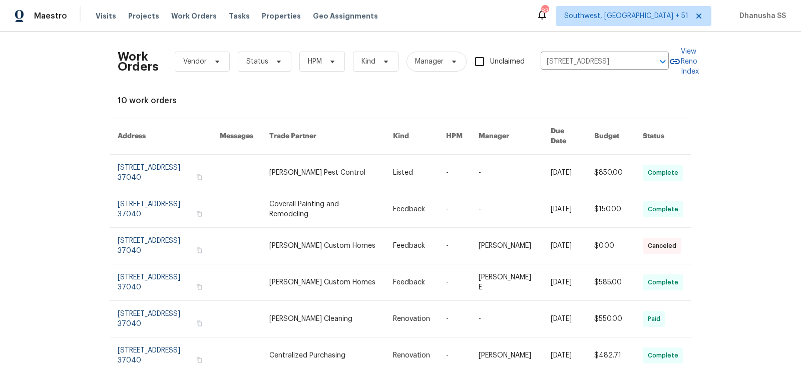
click at [432, 162] on link at bounding box center [419, 173] width 53 height 36
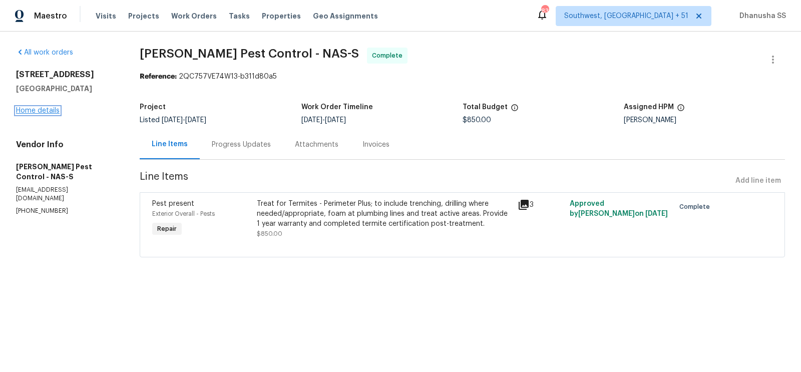
click at [32, 107] on link "Home details" at bounding box center [38, 110] width 44 height 7
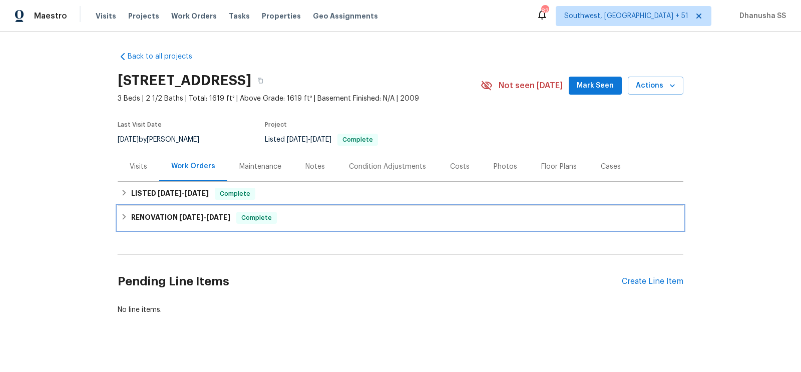
click at [300, 219] on div "RENOVATION 5/15/25 - 5/19/25 Complete" at bounding box center [401, 218] width 560 height 12
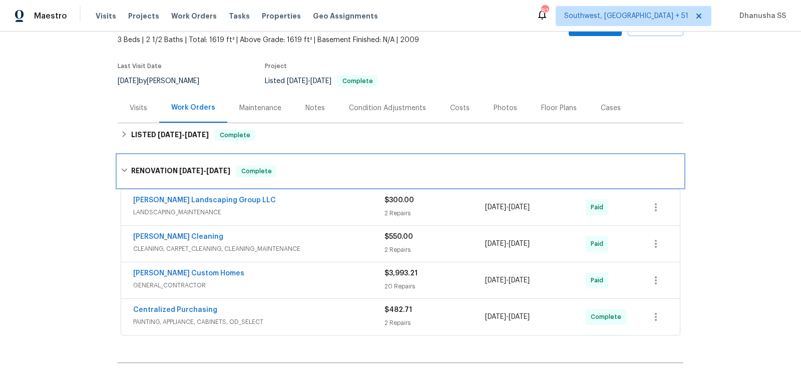
scroll to position [114, 0]
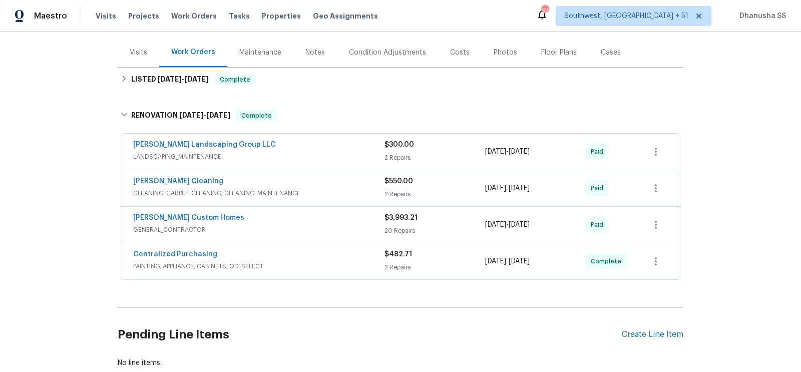
click at [344, 154] on span "LANDSCAPING_MAINTENANCE" at bounding box center [258, 157] width 251 height 10
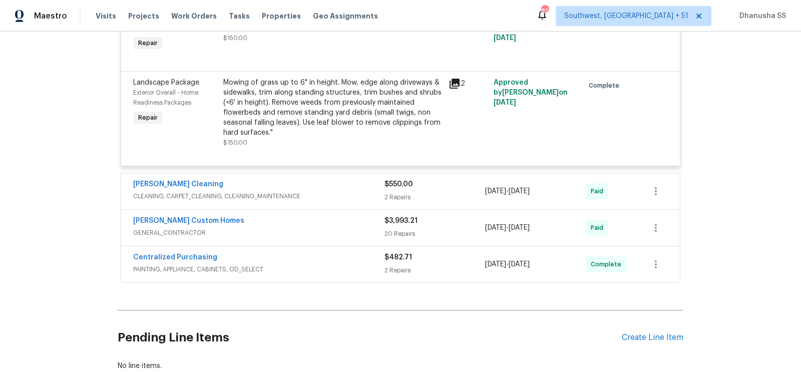
scroll to position [69, 0]
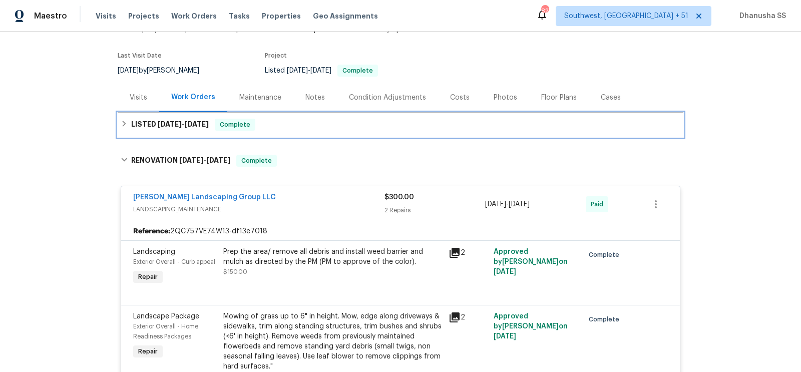
click at [293, 119] on div "LISTED 7/30/25 - 8/13/25 Complete" at bounding box center [401, 125] width 560 height 12
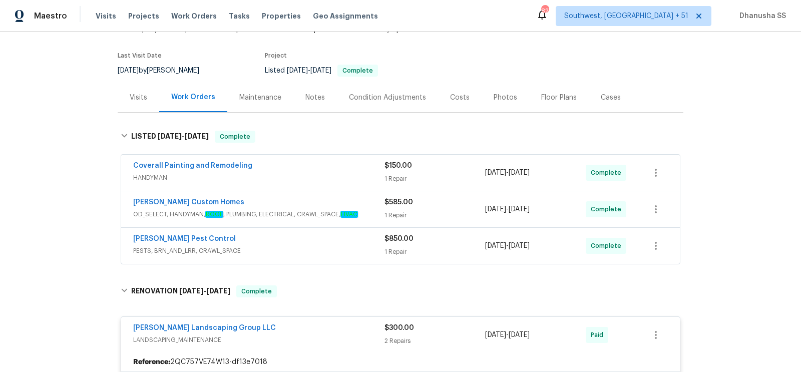
click at [338, 234] on div "Robards Pest Control" at bounding box center [258, 240] width 251 height 12
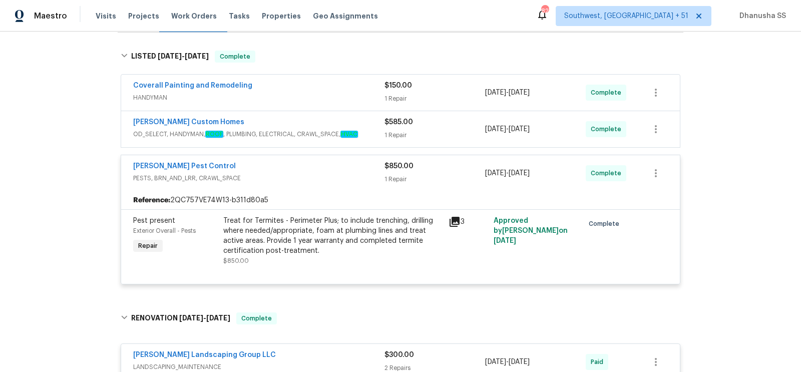
scroll to position [130, 0]
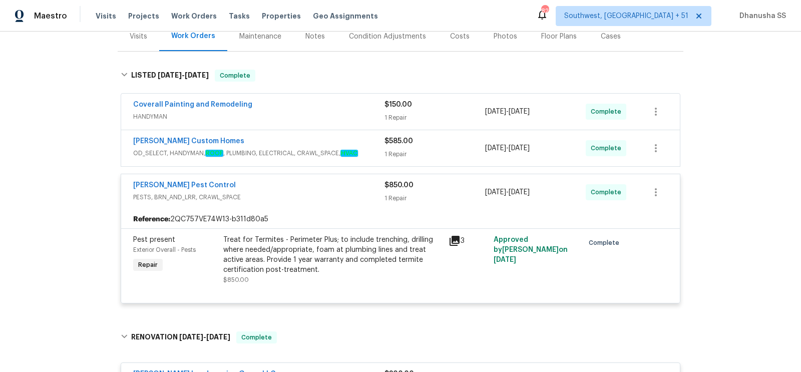
click at [358, 154] on em "HVAC" at bounding box center [349, 153] width 18 height 7
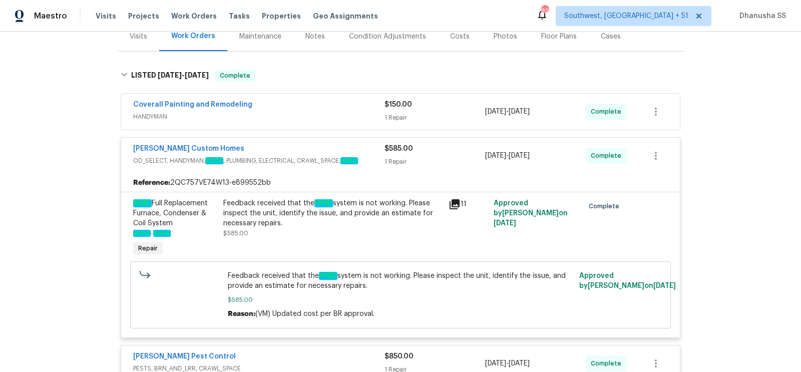
click at [332, 112] on span "HANDYMAN" at bounding box center [258, 117] width 251 height 10
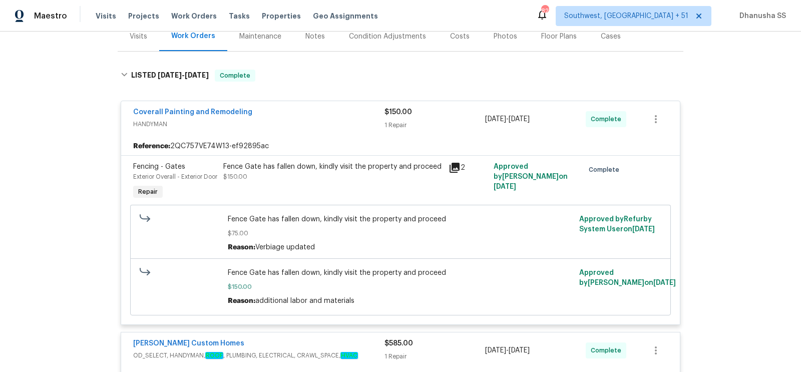
scroll to position [0, 0]
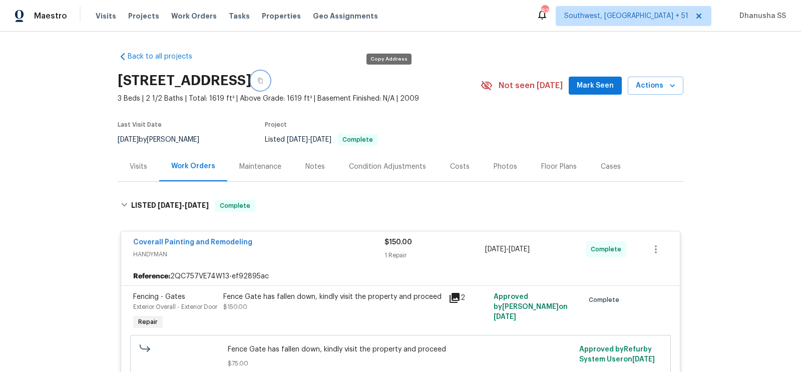
click at [263, 83] on icon "button" at bounding box center [260, 81] width 6 height 6
